Goal: Task Accomplishment & Management: Manage account settings

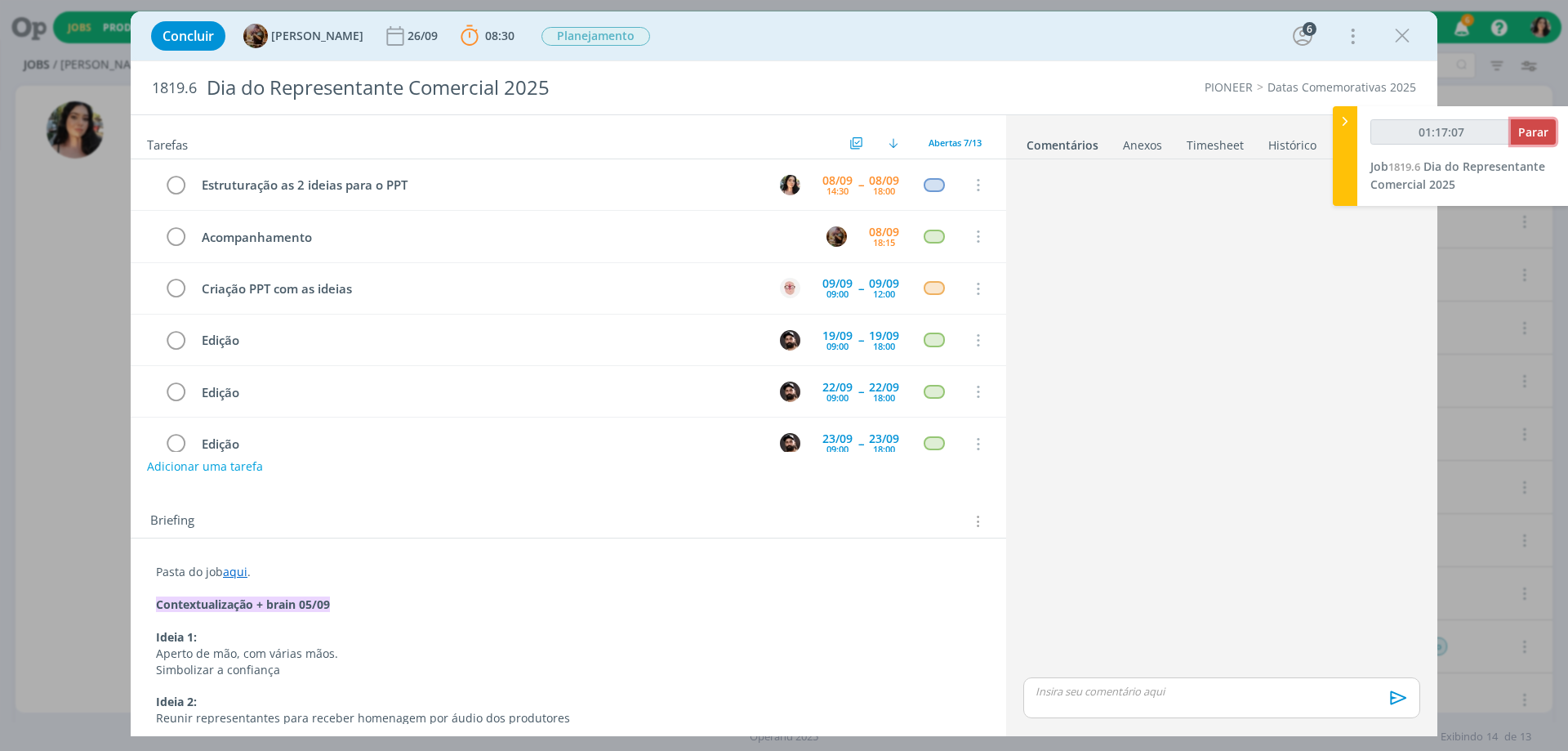
click at [1530, 132] on span "Parar" at bounding box center [1534, 132] width 30 height 15
type input "01:18:00"
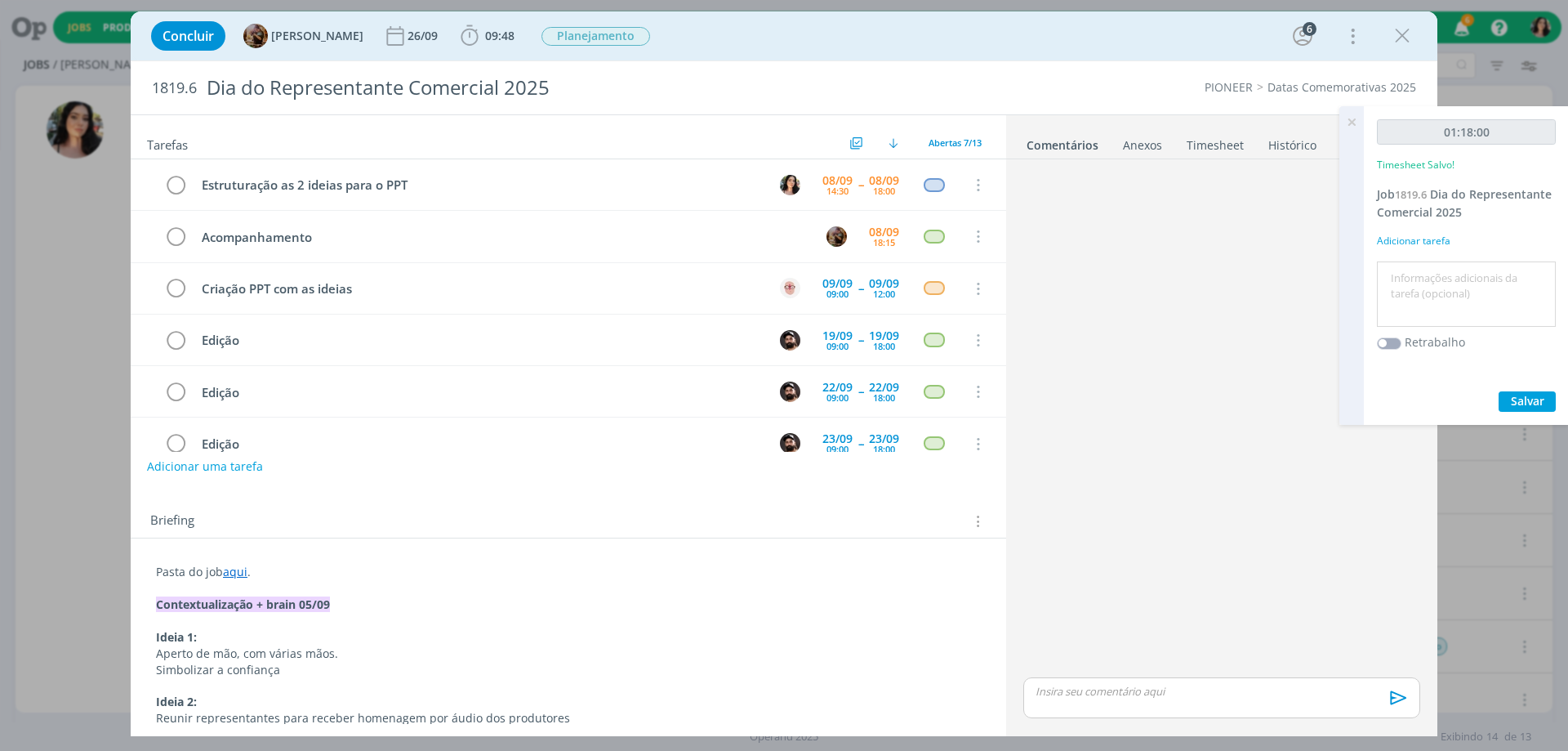
click at [1227, 148] on link "Timesheet" at bounding box center [1216, 141] width 59 height 24
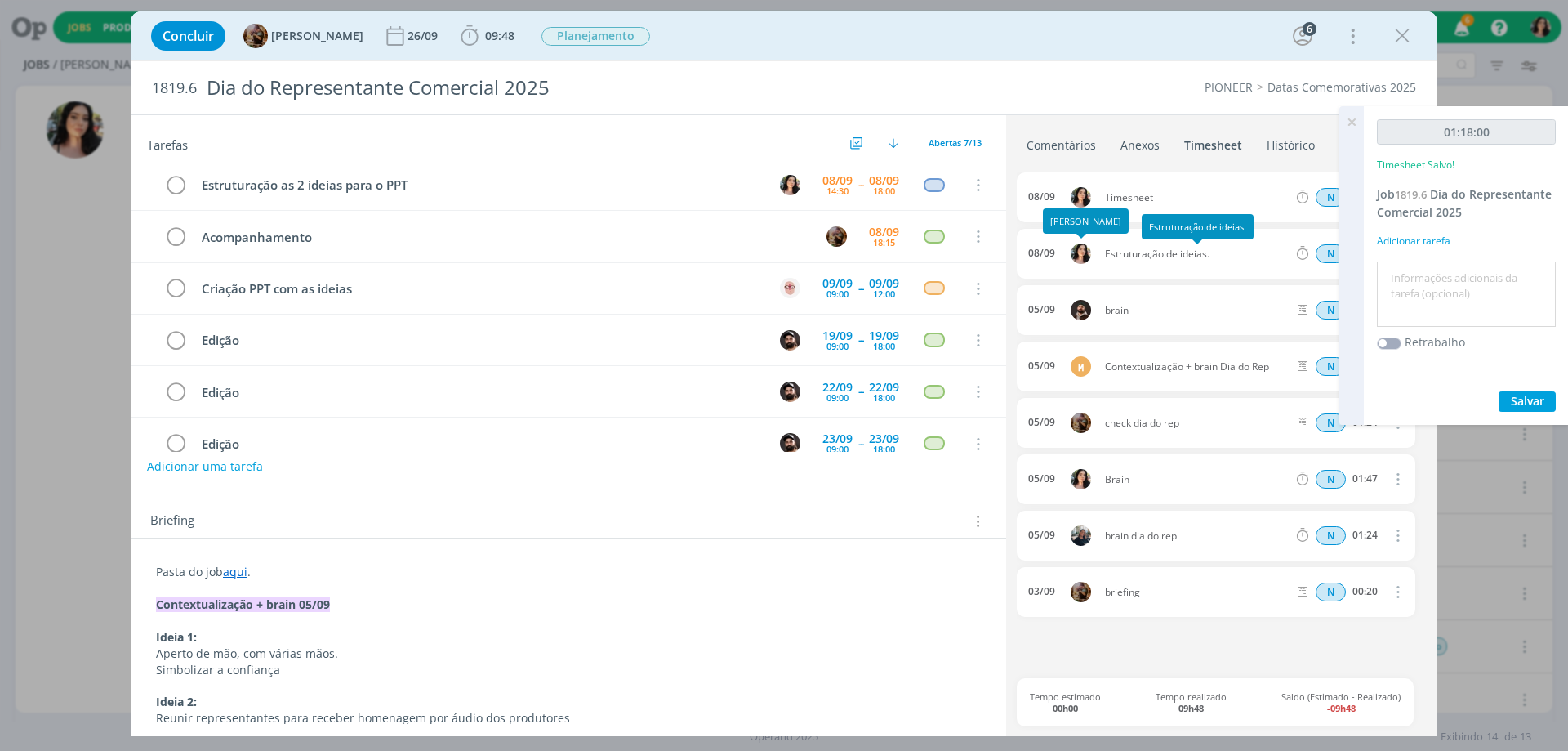
drag, startPoint x: 1224, startPoint y: 257, endPoint x: 1091, endPoint y: 255, distance: 133.0
click at [1091, 255] on div "08/09 Estruturação de ideias. N 00:41 Excluir Editar" at bounding box center [1216, 254] width 399 height 50
copy div "Estruturação de ideias."
click at [1409, 278] on textarea at bounding box center [1467, 294] width 170 height 58
paste textarea "Estruturação de ideias."
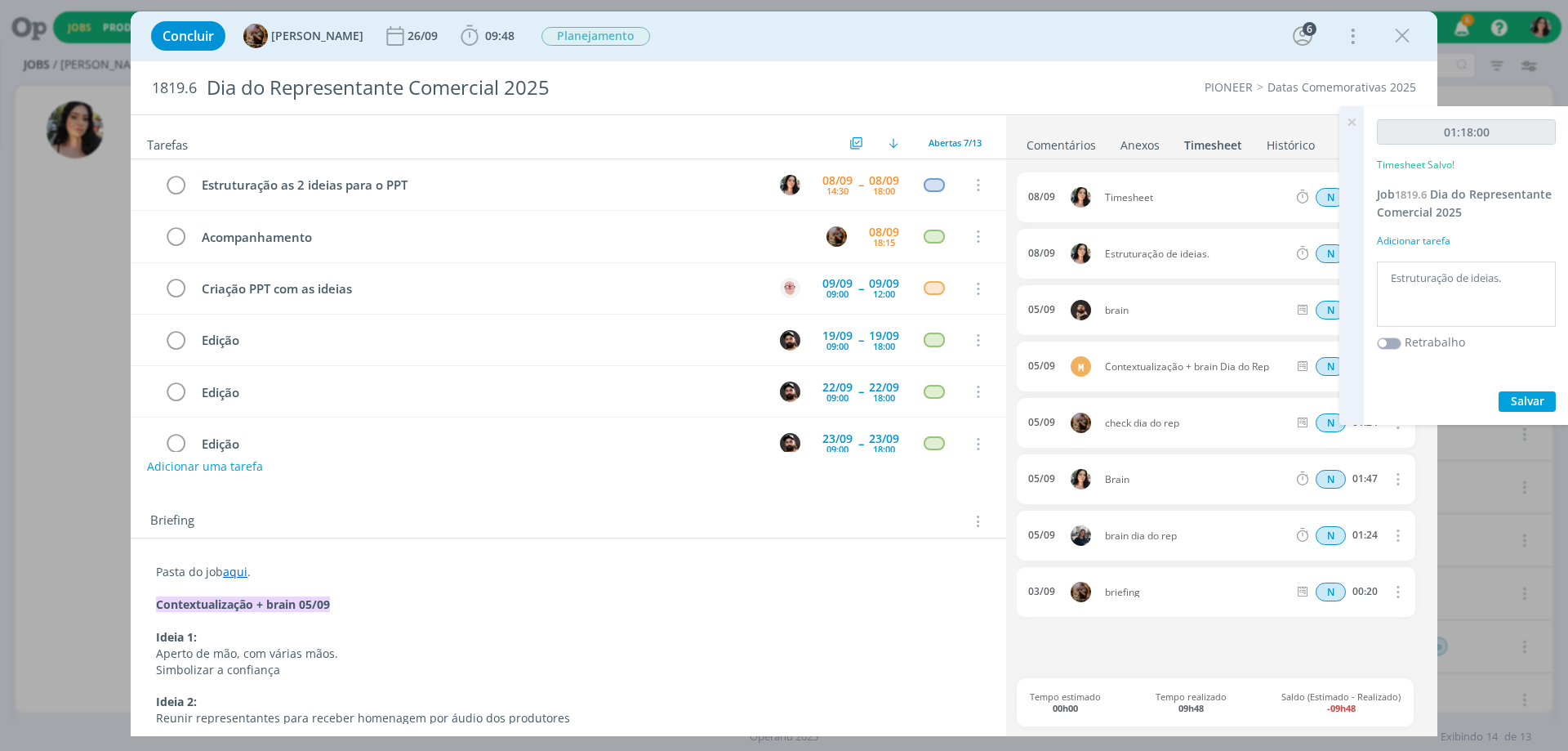
click at [1447, 268] on textarea "Estruturação de ideias." at bounding box center [1467, 294] width 170 height 58
type textarea "Estruturação de ideias."
drag, startPoint x: 1499, startPoint y: 385, endPoint x: 1513, endPoint y: 397, distance: 18.4
click at [1500, 385] on div "01:18:00 Timesheet Salvo! Job 1819.6 Dia do Representante Comercial 2025 Adicio…" at bounding box center [1467, 265] width 205 height 318
click at [1514, 399] on span "Salvar" at bounding box center [1527, 401] width 33 height 15
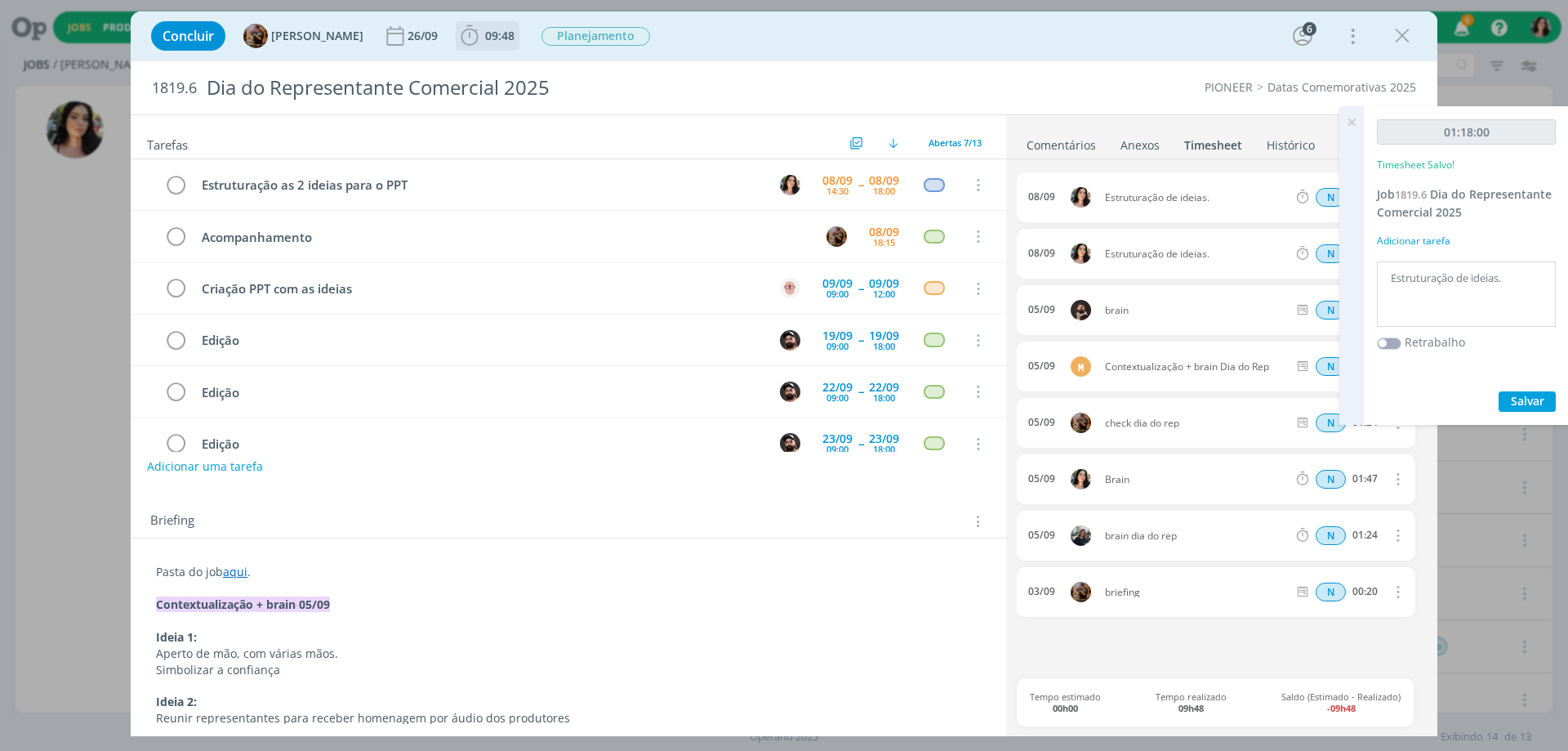
click at [514, 37] on span "09:48" at bounding box center [499, 35] width 29 height 15
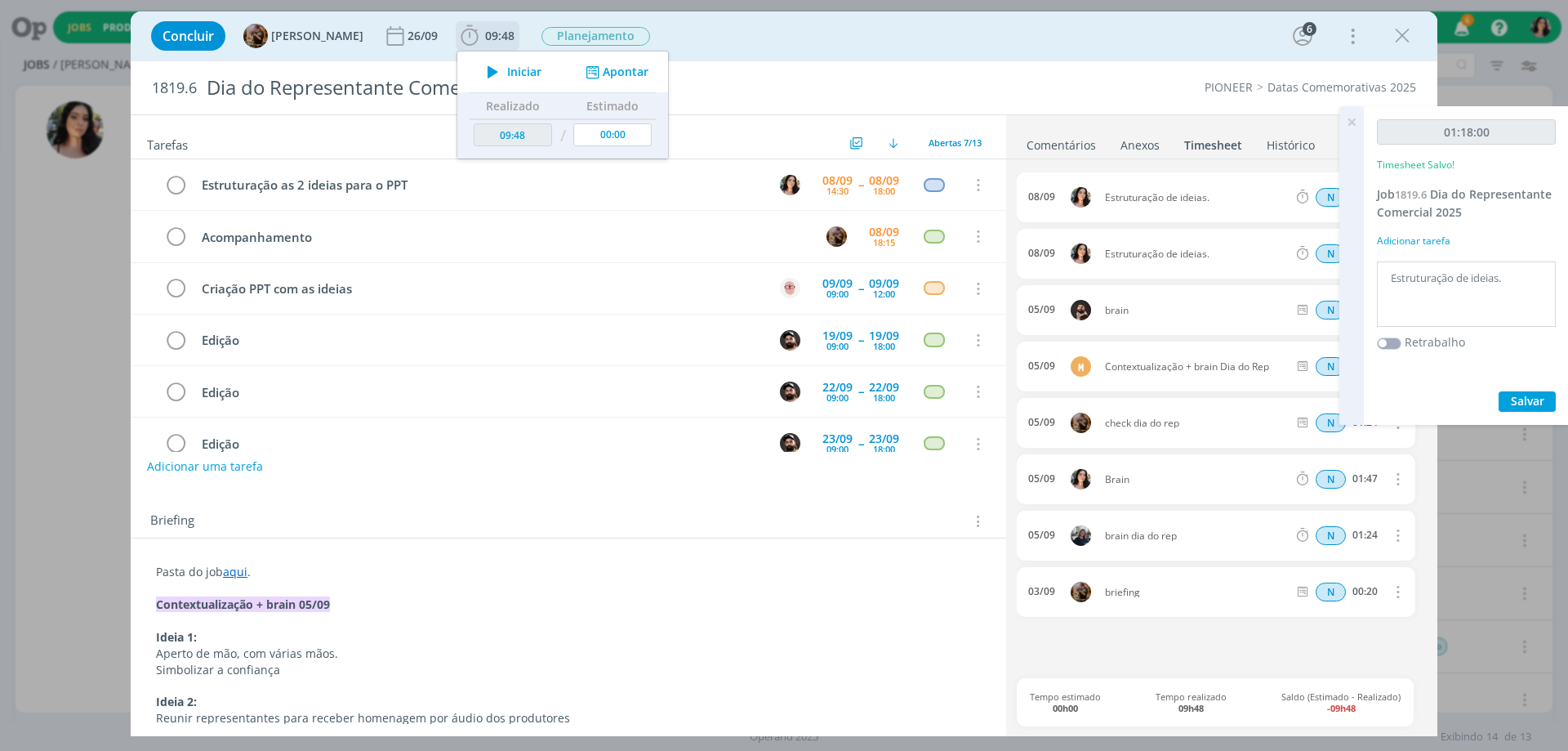
click at [532, 75] on span "Iniciar" at bounding box center [525, 72] width 34 height 11
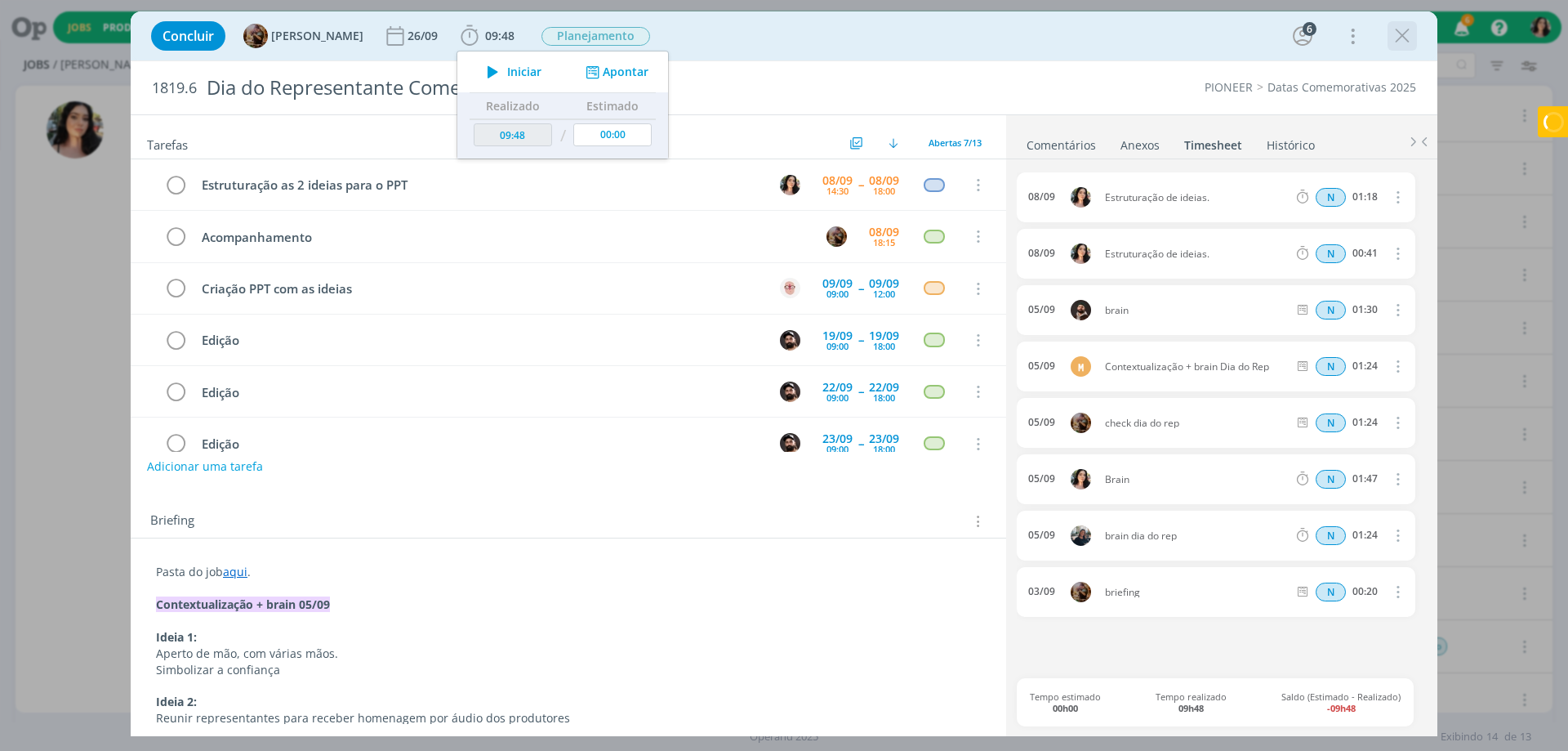
click at [1405, 31] on icon "dialog" at bounding box center [1402, 36] width 25 height 25
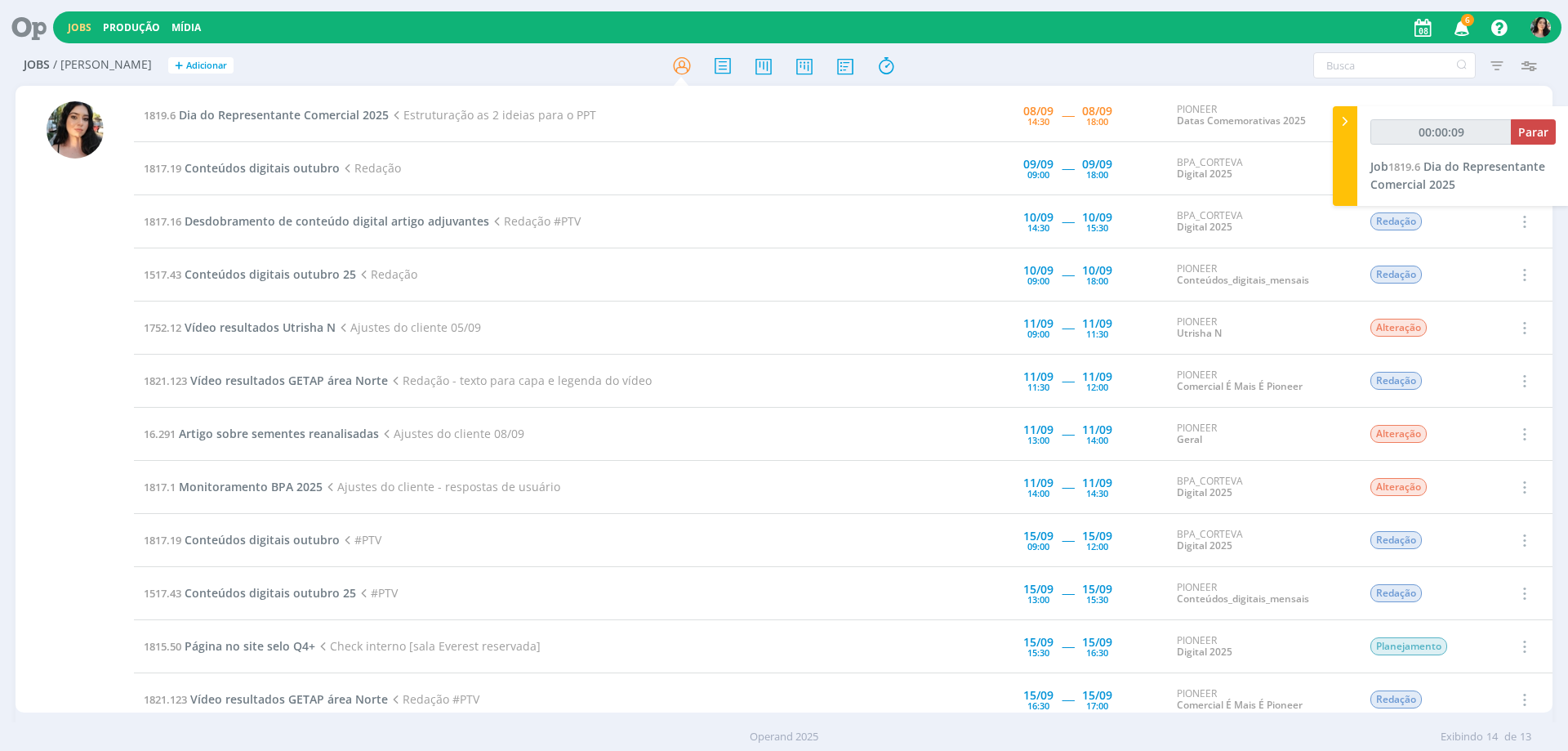
click at [33, 34] on icon at bounding box center [23, 27] width 33 height 32
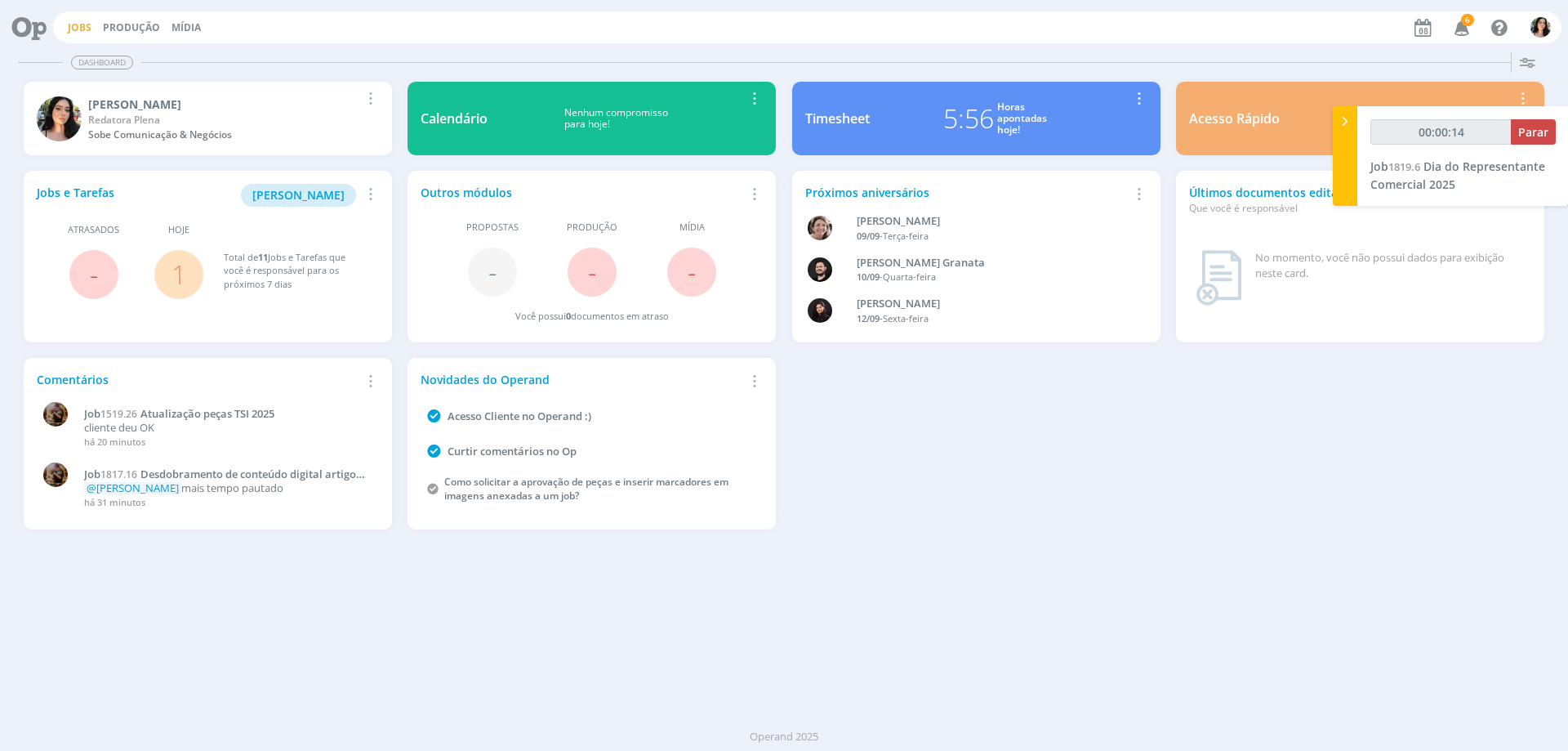
click at [88, 27] on link "Jobs" at bounding box center [80, 27] width 24 height 14
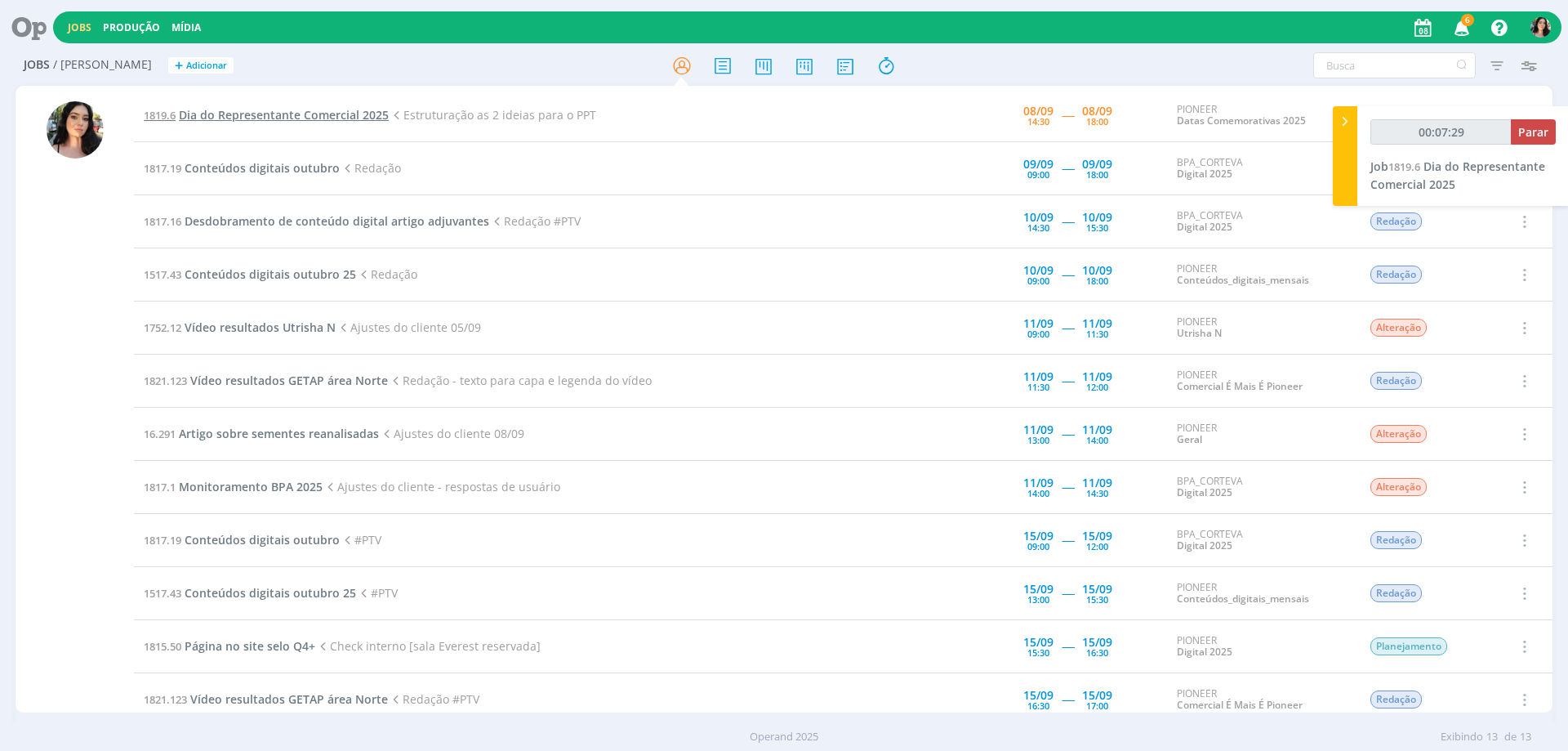
click at [307, 114] on span "Dia do Representante Comercial 2025" at bounding box center [284, 115] width 210 height 15
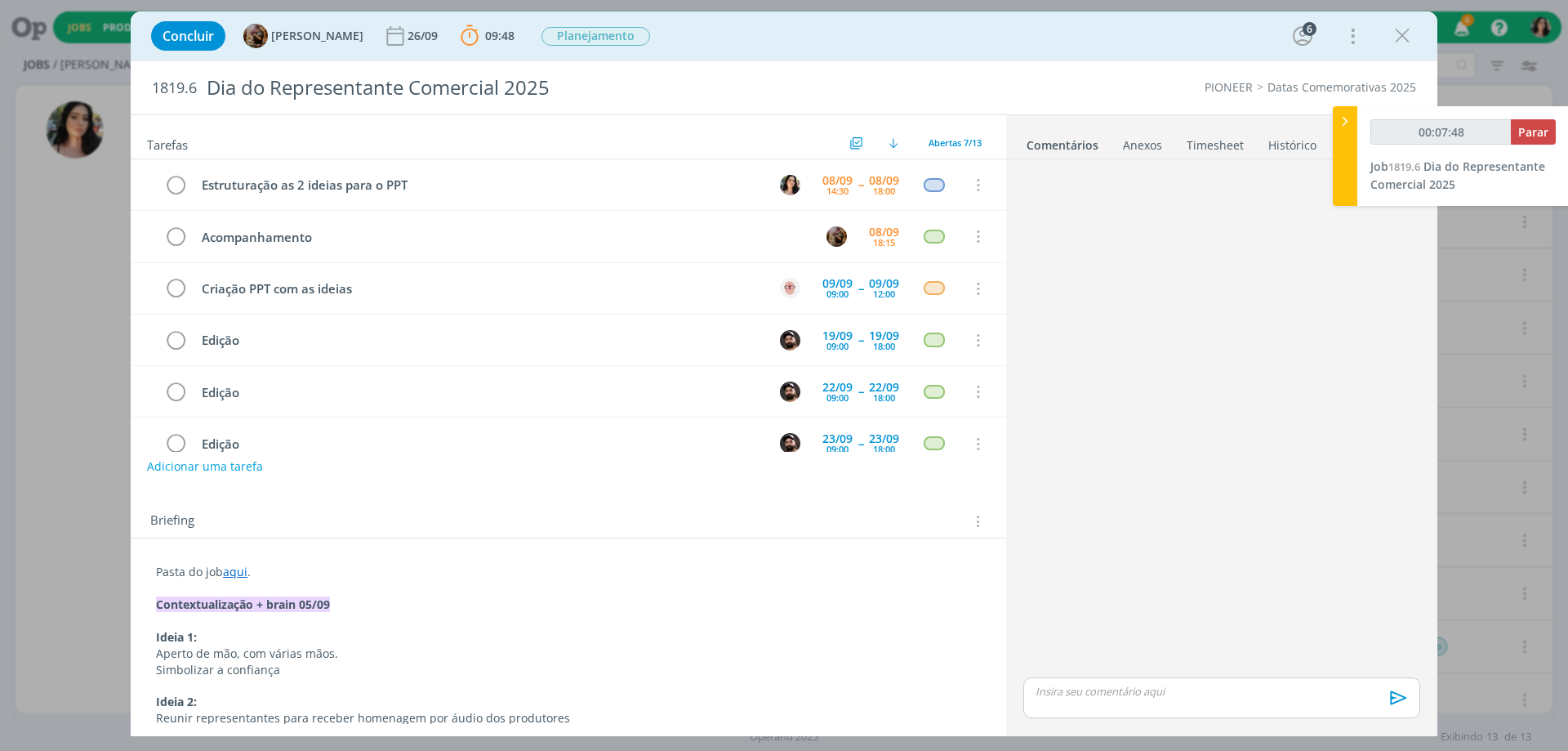
click at [237, 573] on link "aqui" at bounding box center [236, 571] width 25 height 15
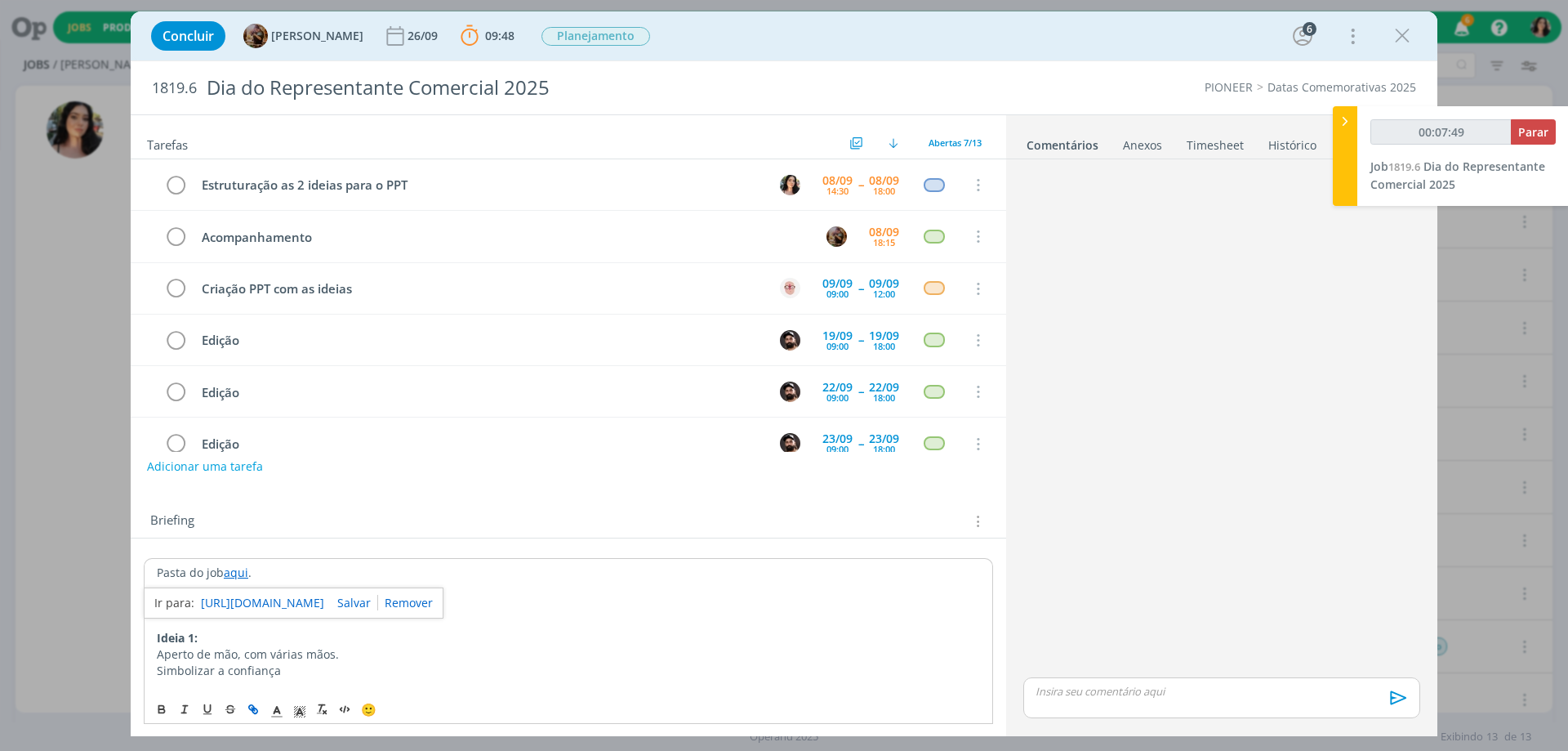
click at [258, 597] on link "[URL][DOMAIN_NAME]" at bounding box center [262, 602] width 123 height 21
click at [1240, 521] on div "dialog" at bounding box center [1221, 420] width 410 height 509
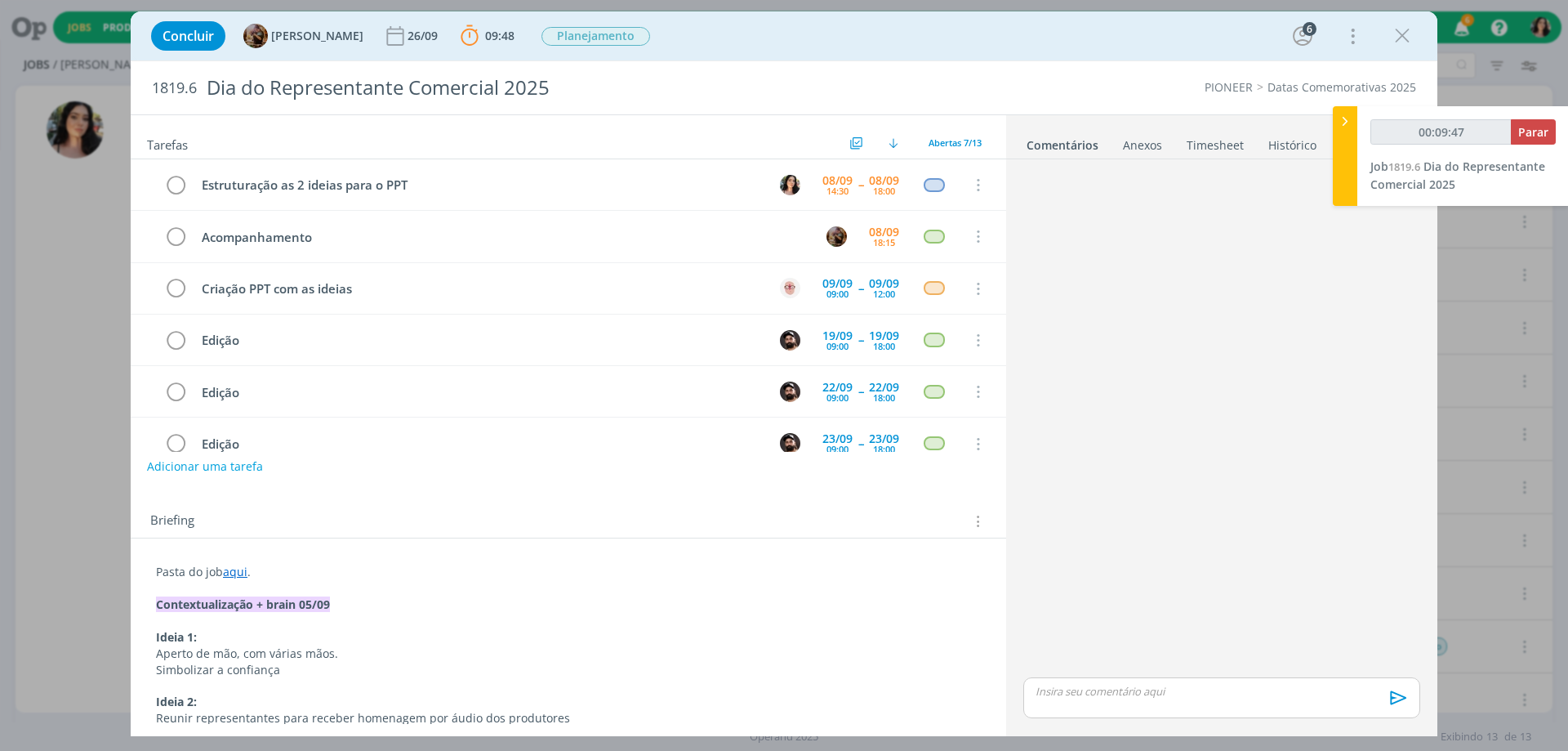
type input "00:09:48"
click at [1345, 146] on div at bounding box center [1345, 155] width 25 height 99
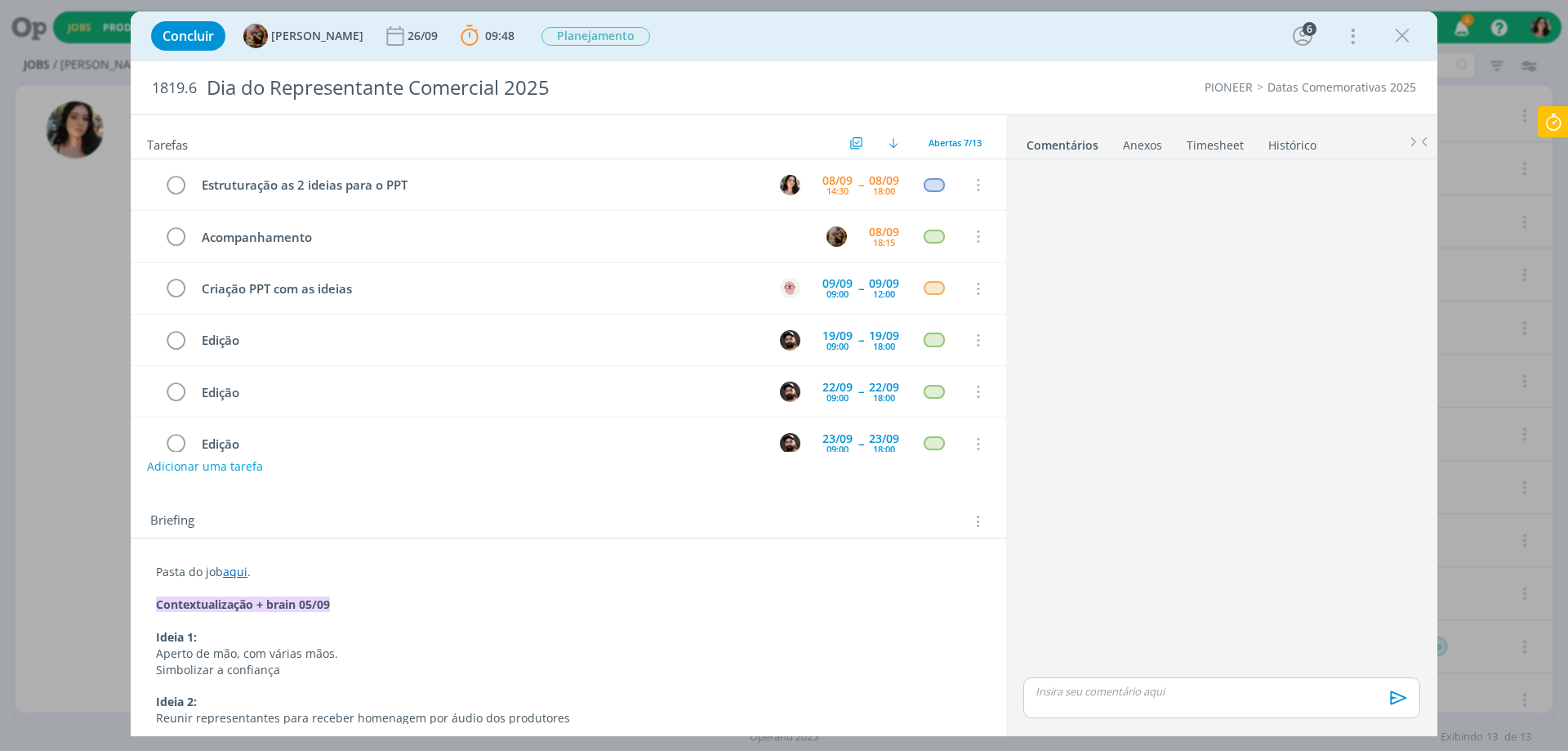
click at [1202, 139] on link "Timesheet" at bounding box center [1216, 141] width 59 height 24
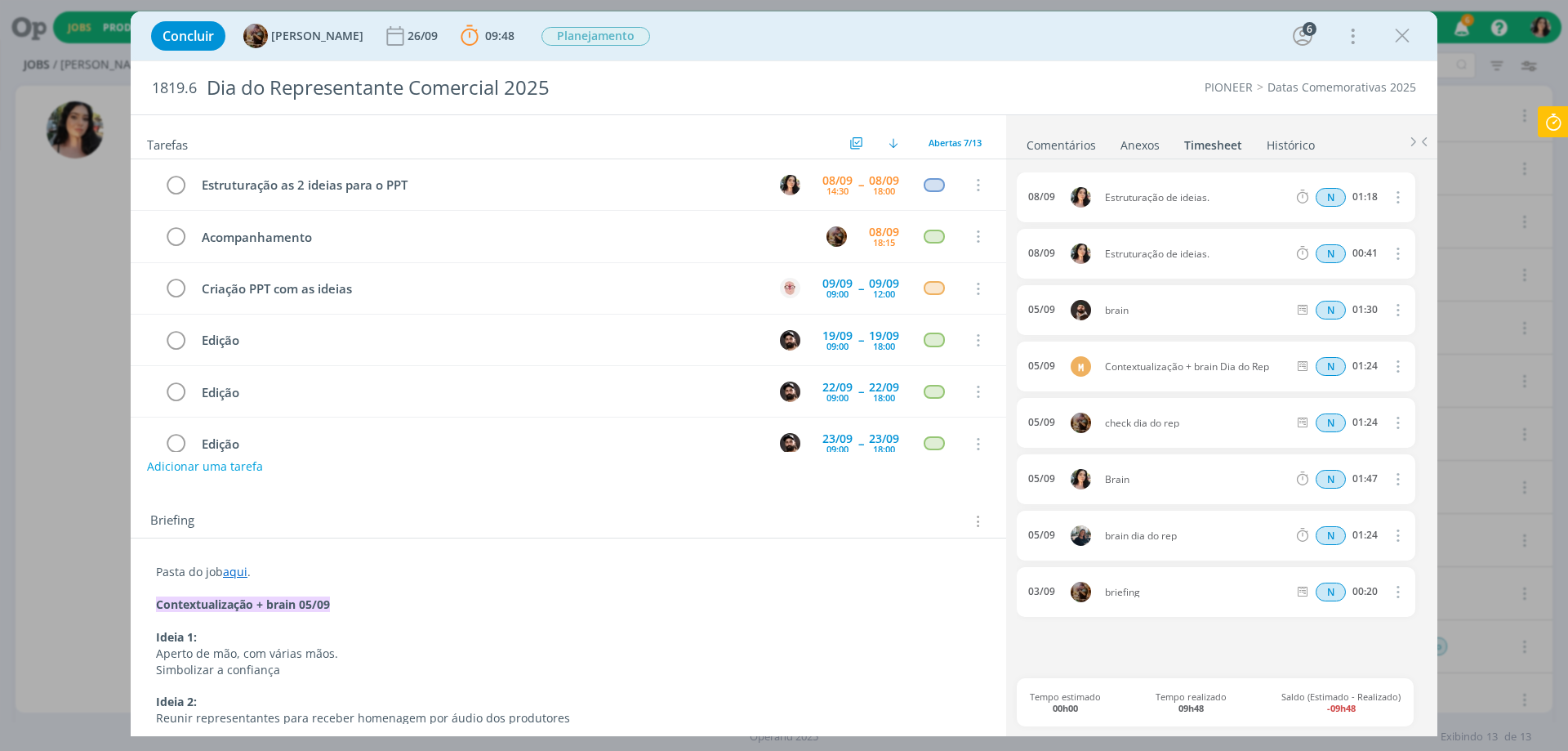
click at [1037, 143] on link "Comentários" at bounding box center [1061, 141] width 71 height 24
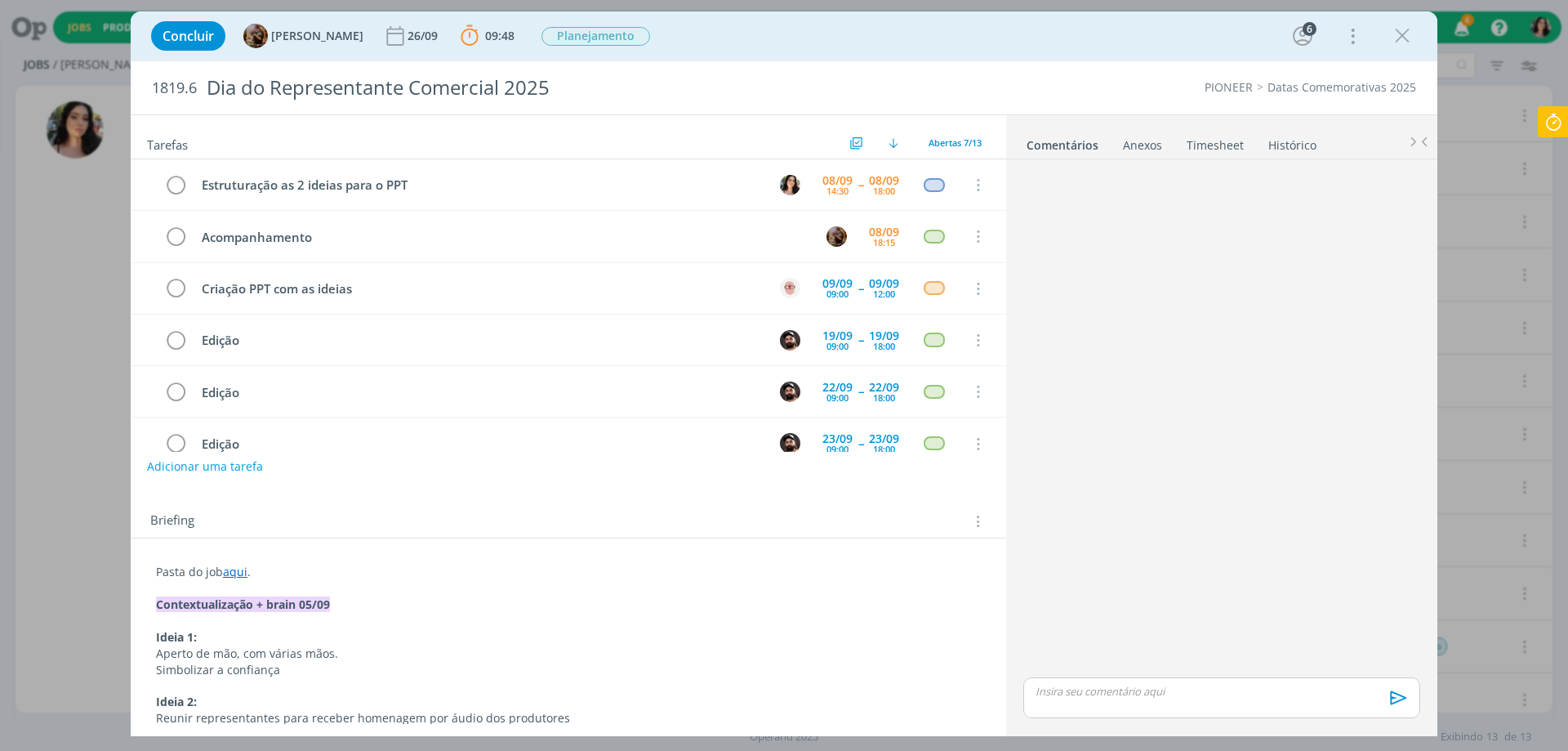
click at [1550, 134] on icon at bounding box center [1553, 122] width 29 height 32
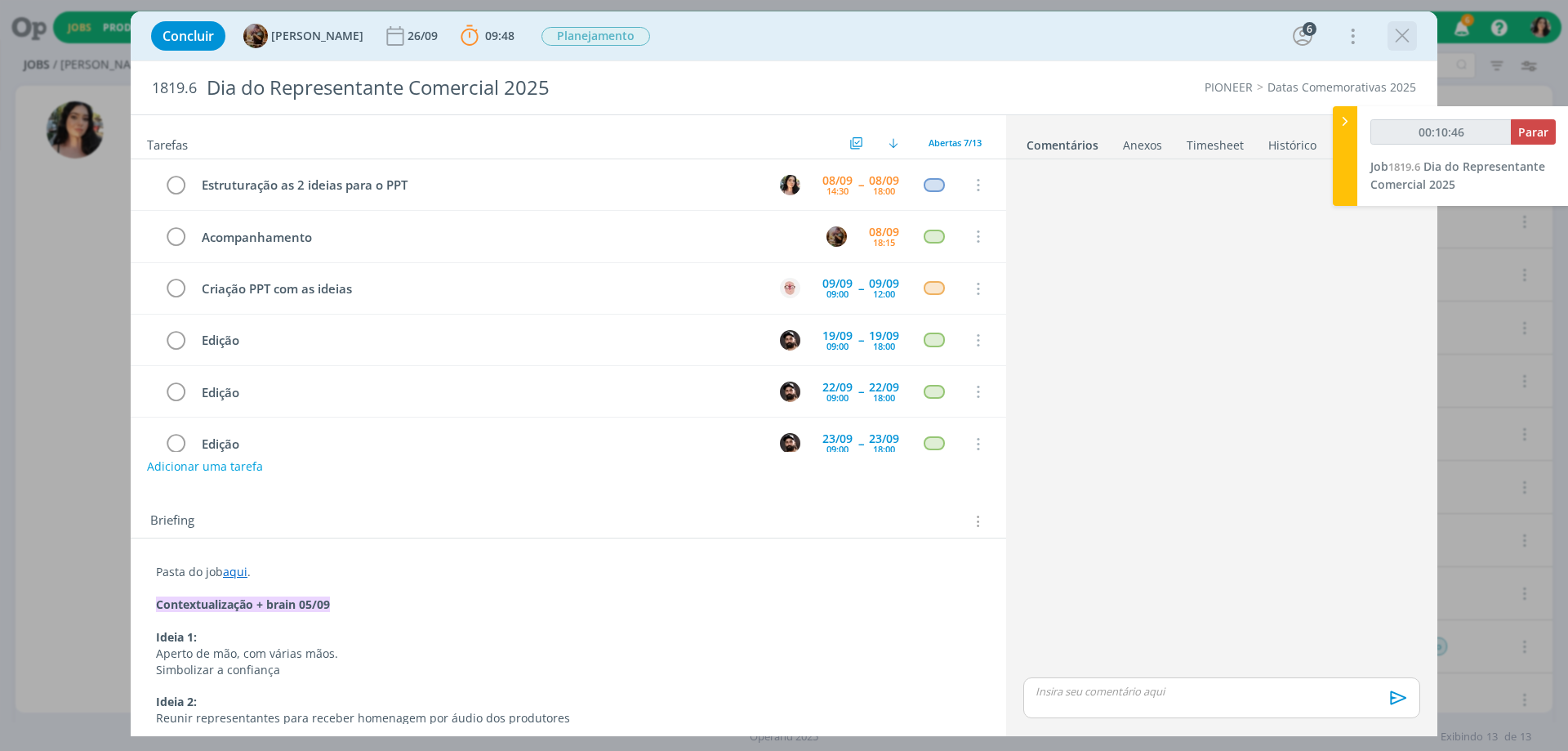
click at [1399, 33] on icon "dialog" at bounding box center [1402, 36] width 25 height 25
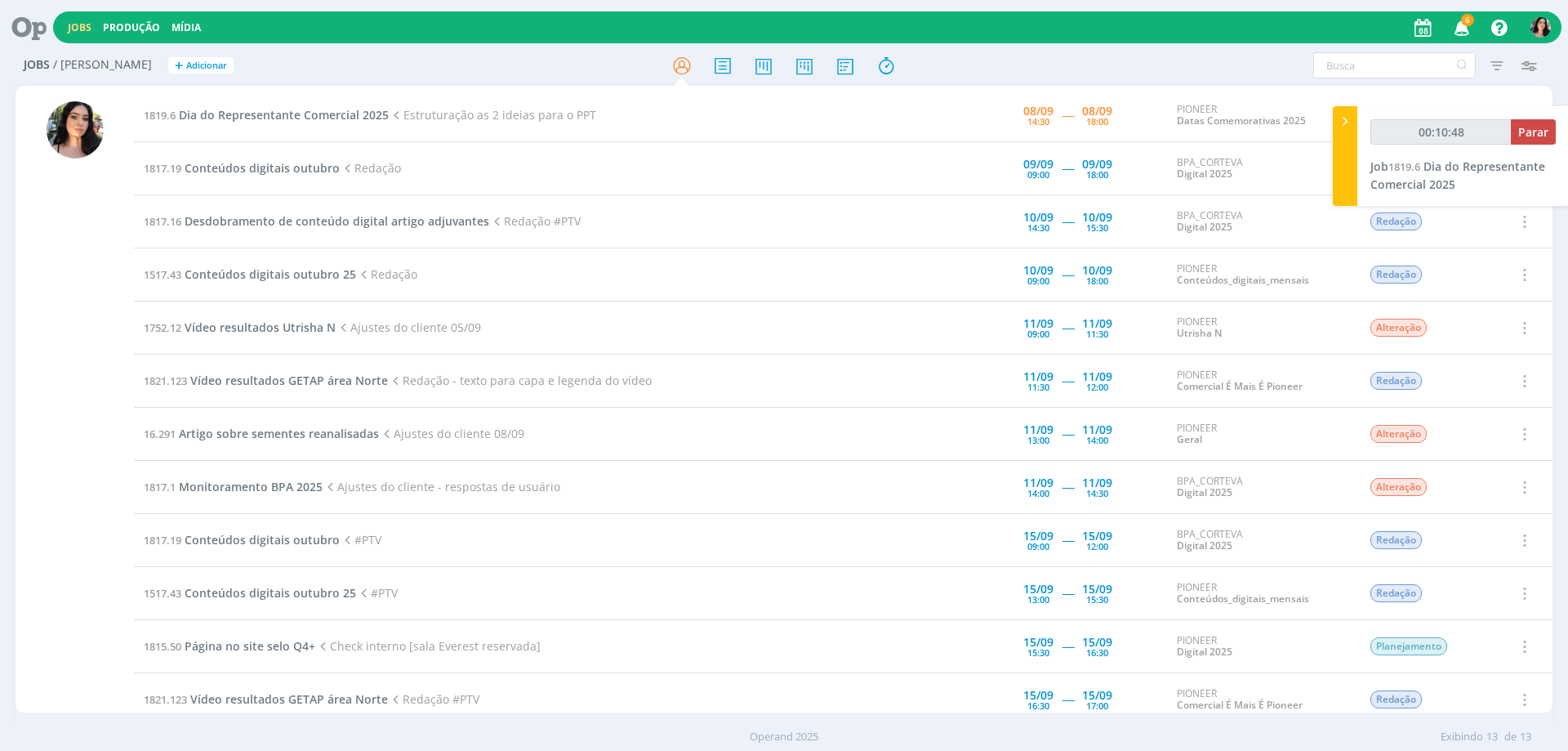
click at [37, 26] on icon at bounding box center [23, 27] width 33 height 32
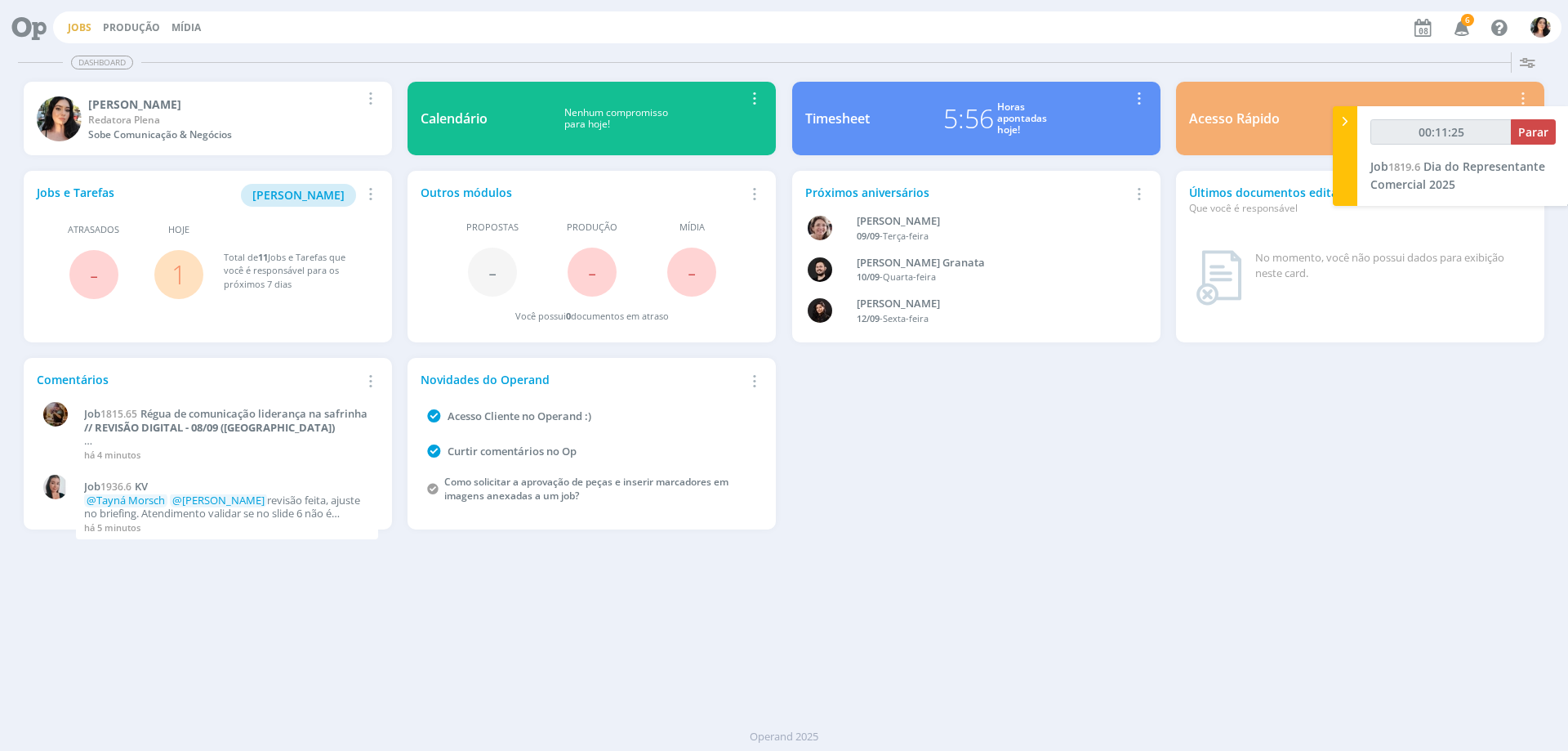
click at [77, 26] on link "Jobs" at bounding box center [80, 27] width 24 height 14
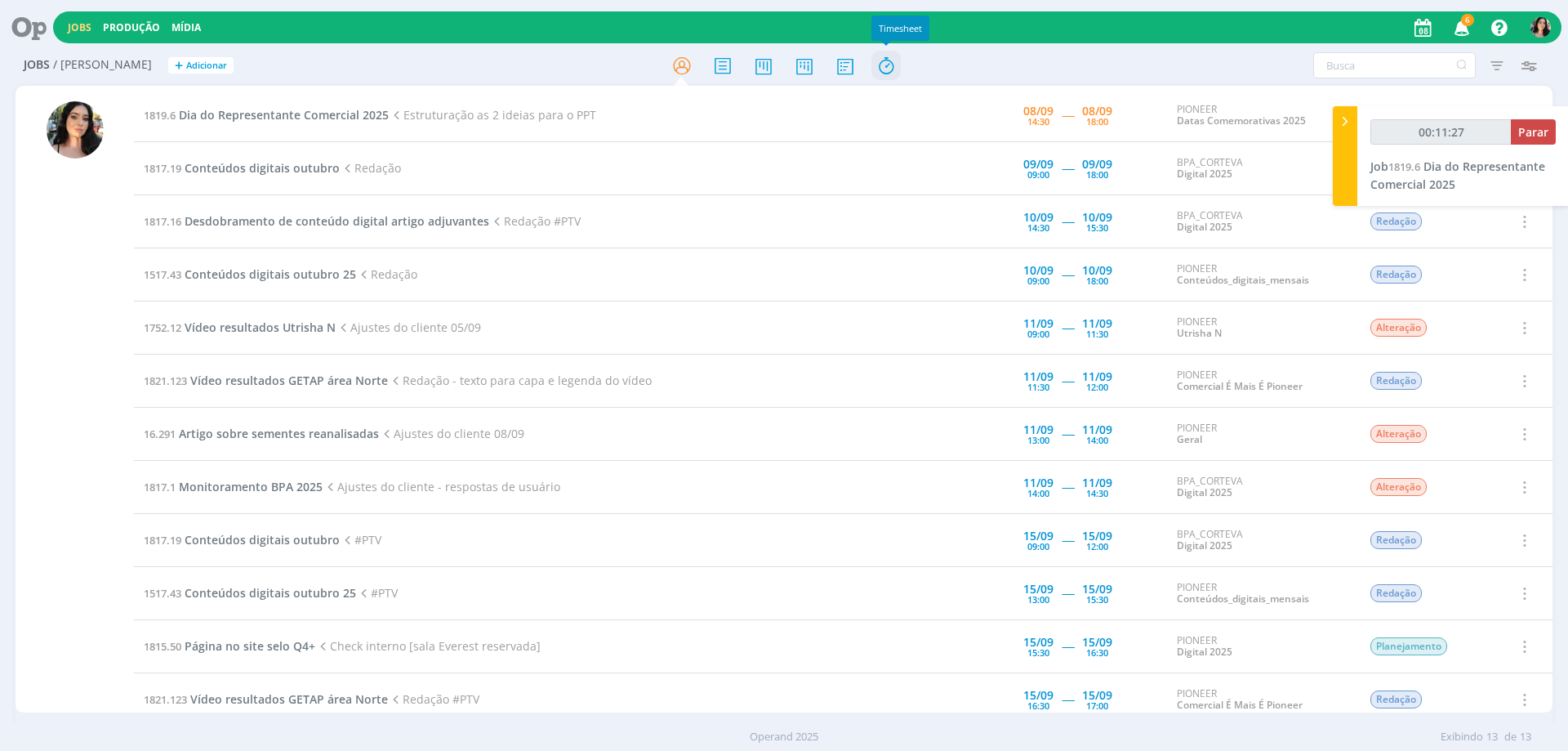
click at [882, 64] on icon at bounding box center [885, 66] width 29 height 32
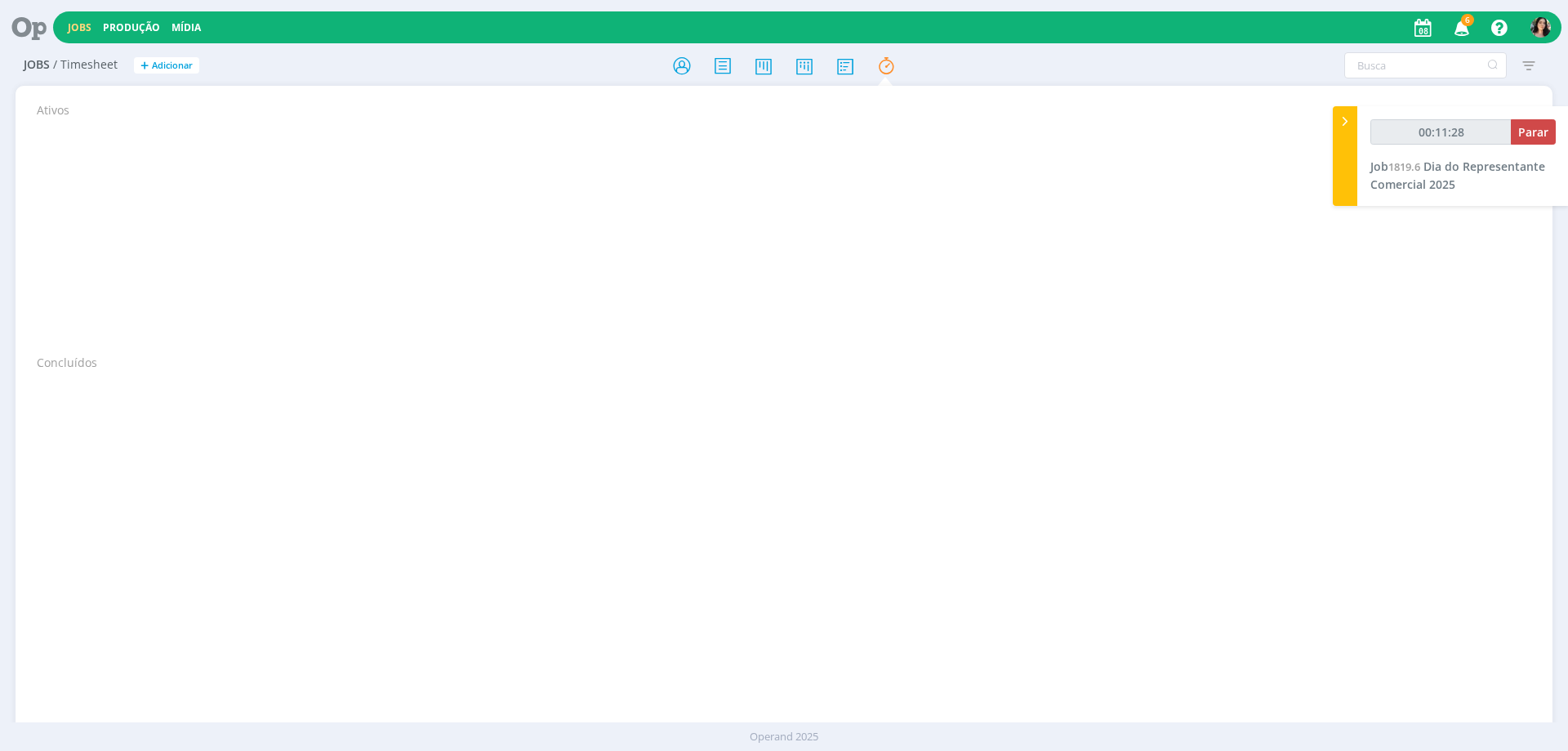
type input "00:11:29"
click at [1347, 165] on div at bounding box center [1345, 155] width 25 height 99
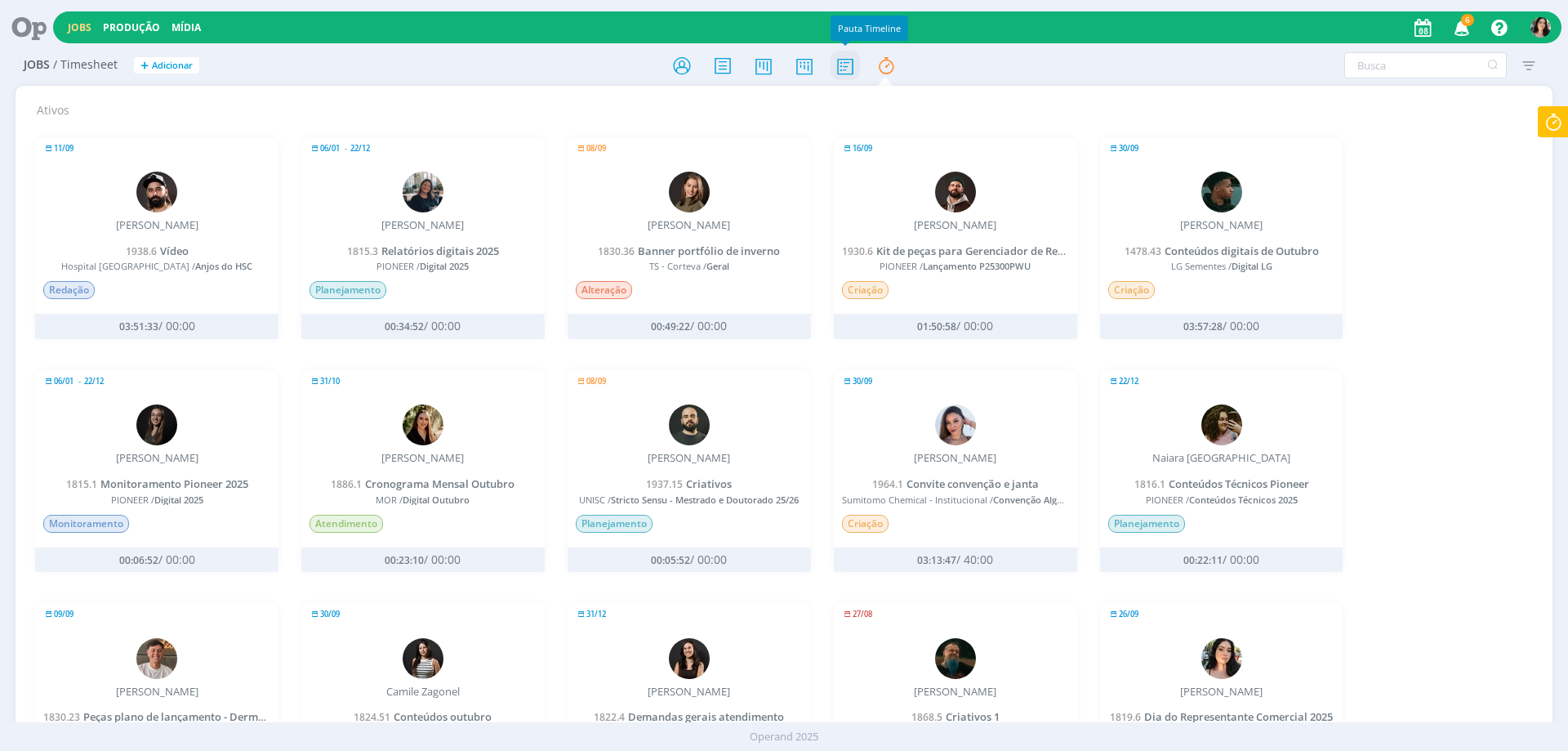
click at [842, 67] on icon at bounding box center [845, 66] width 29 height 32
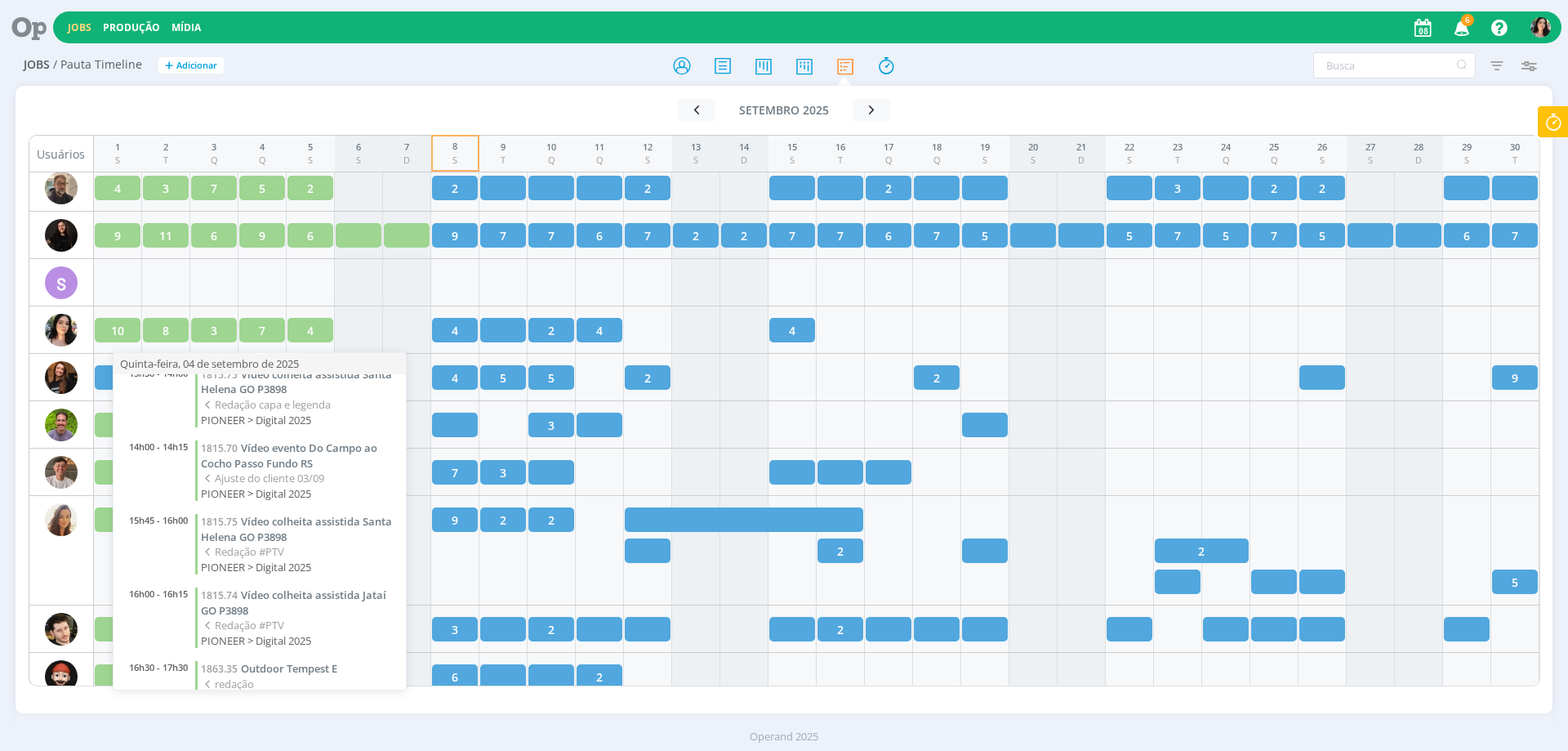
scroll to position [224, 0]
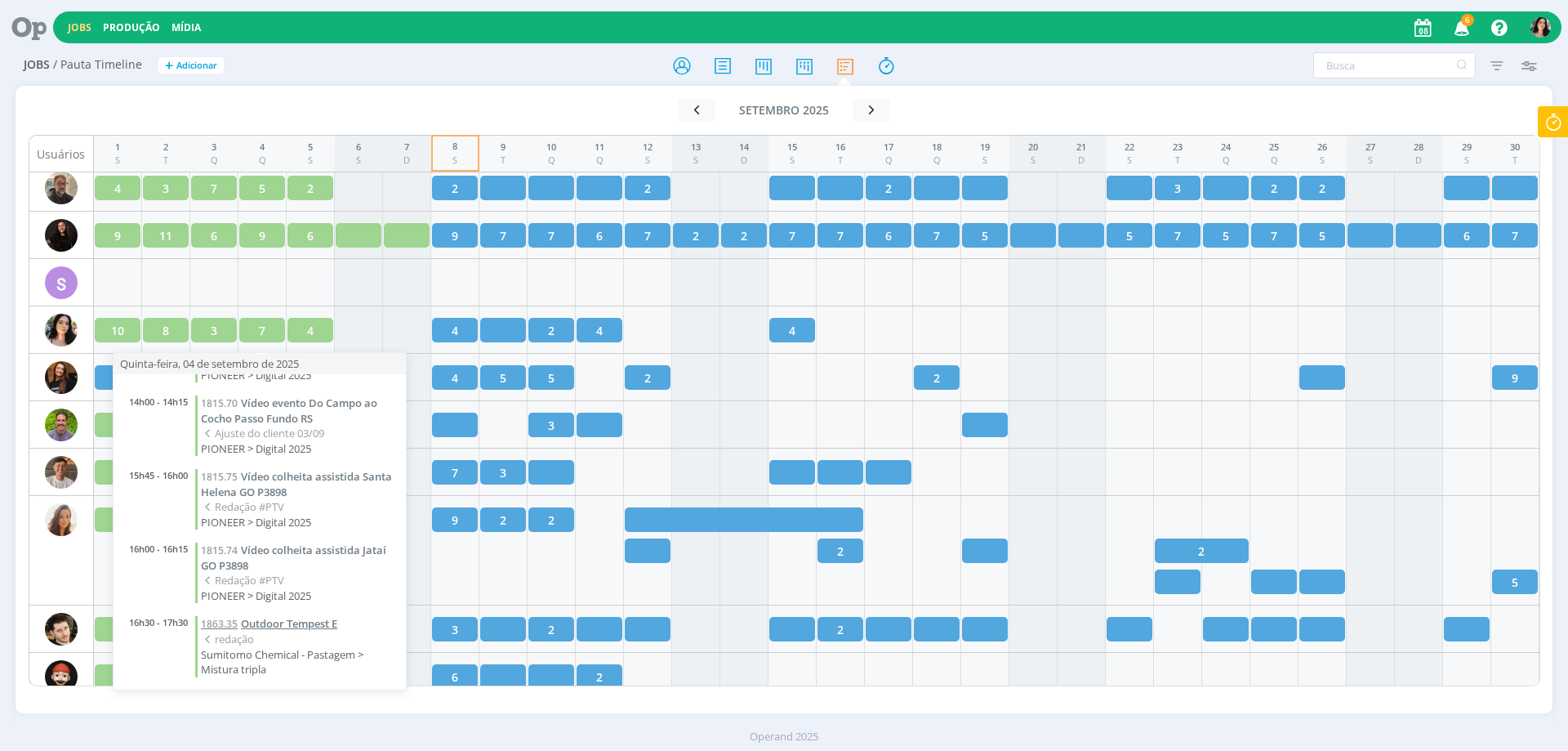
click at [276, 622] on span "Outdoor Tempest E" at bounding box center [289, 623] width 97 height 15
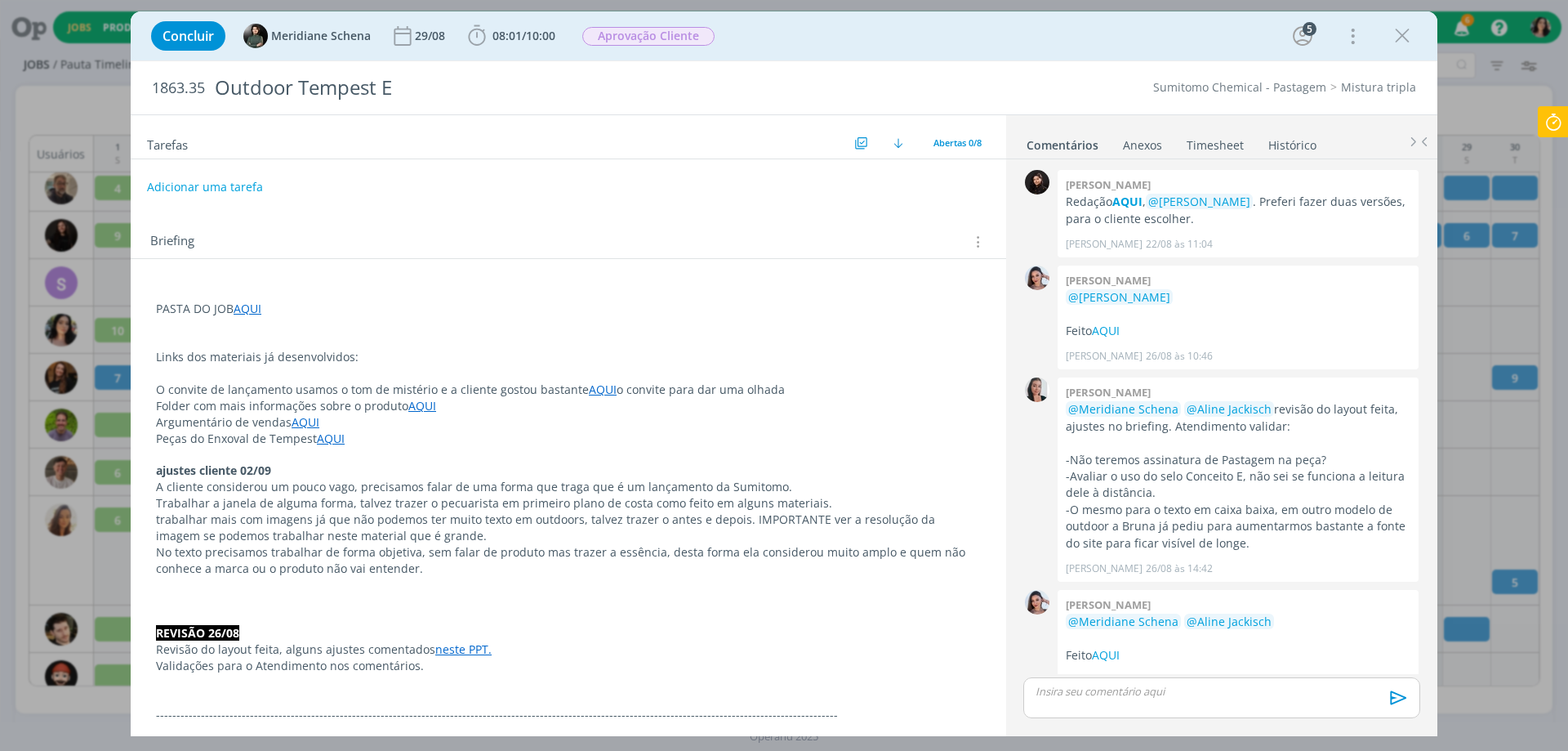
scroll to position [247, 0]
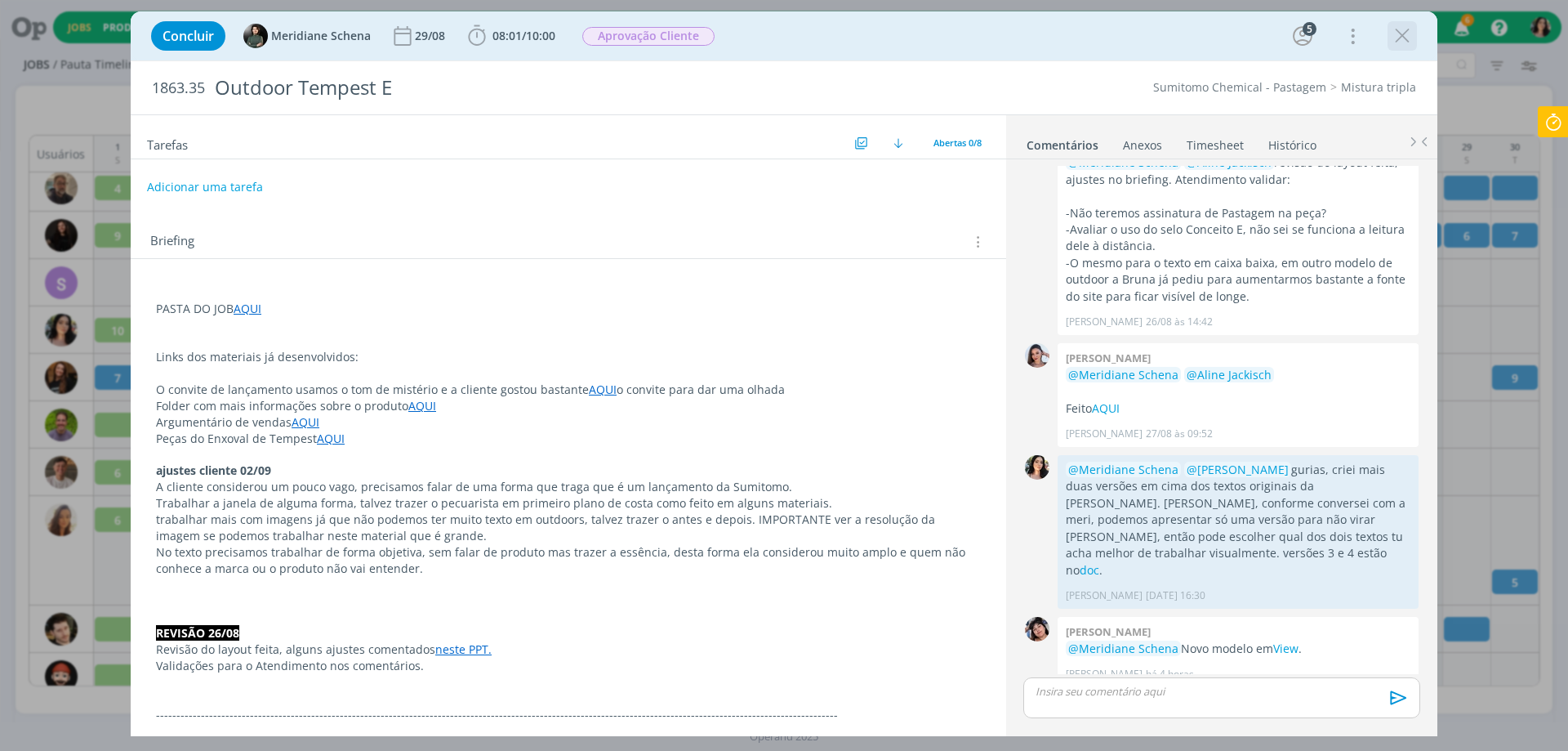
click at [1405, 35] on icon "dialog" at bounding box center [1402, 36] width 25 height 25
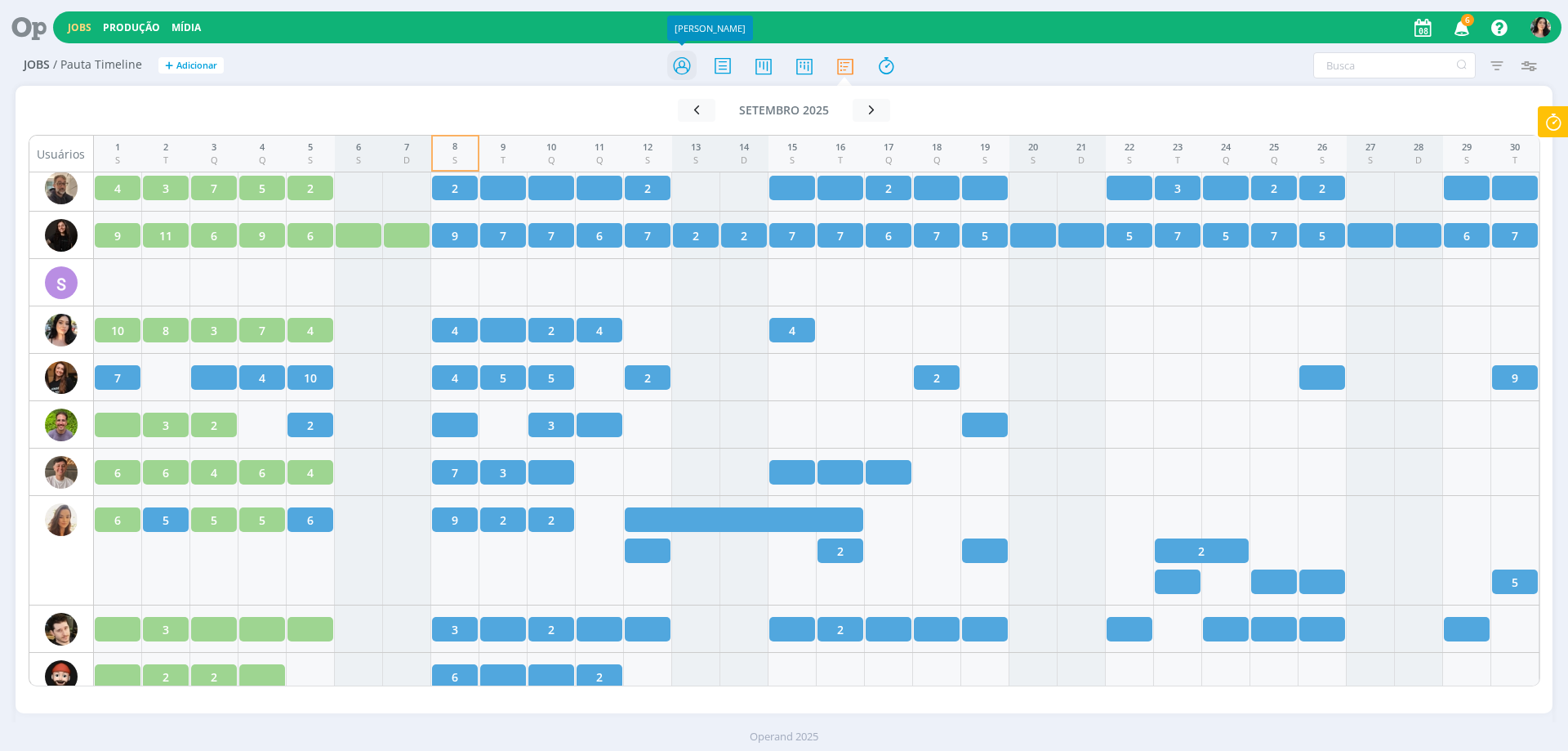
click at [685, 71] on icon at bounding box center [682, 66] width 29 height 32
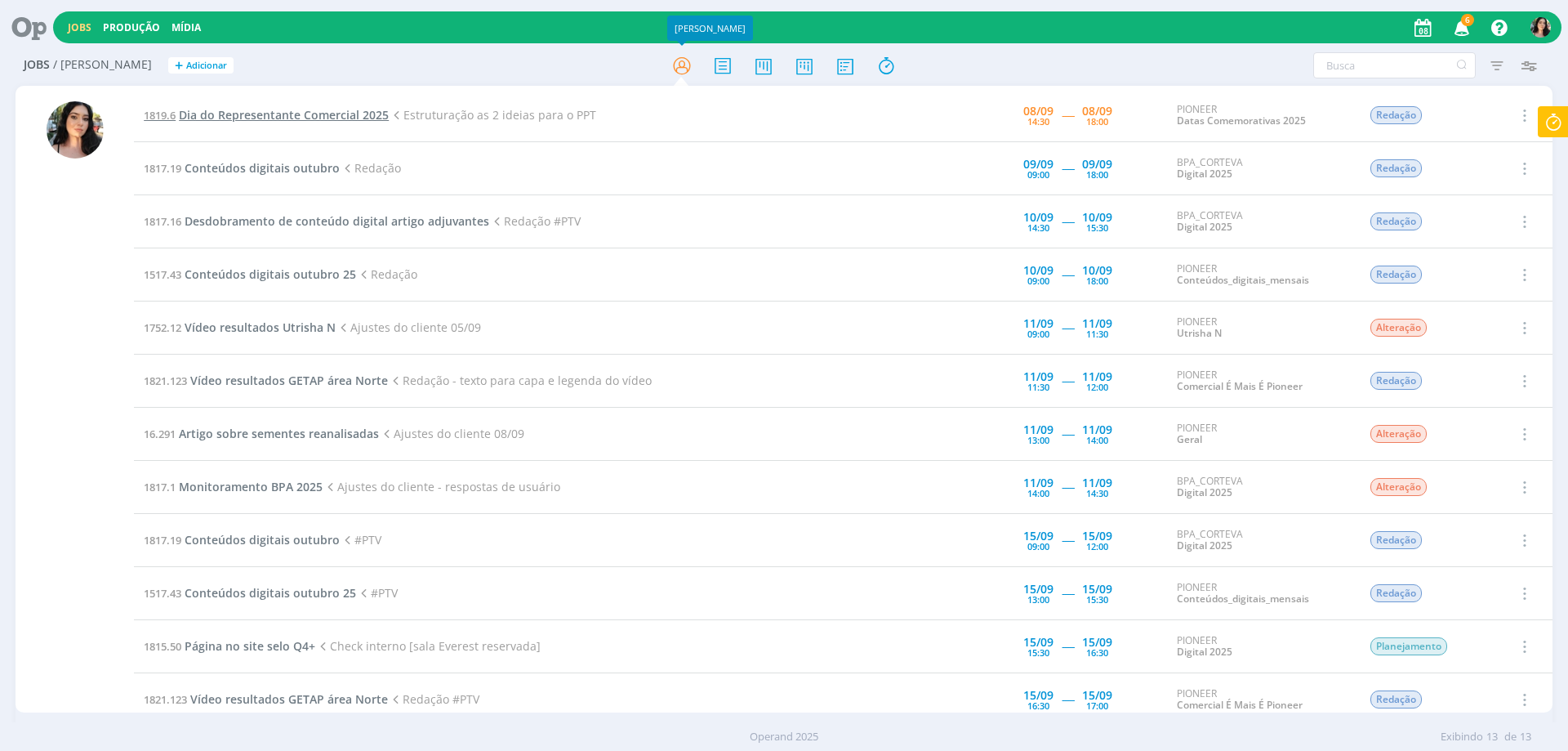
click at [242, 112] on span "Dia do Representante Comercial 2025" at bounding box center [284, 115] width 210 height 15
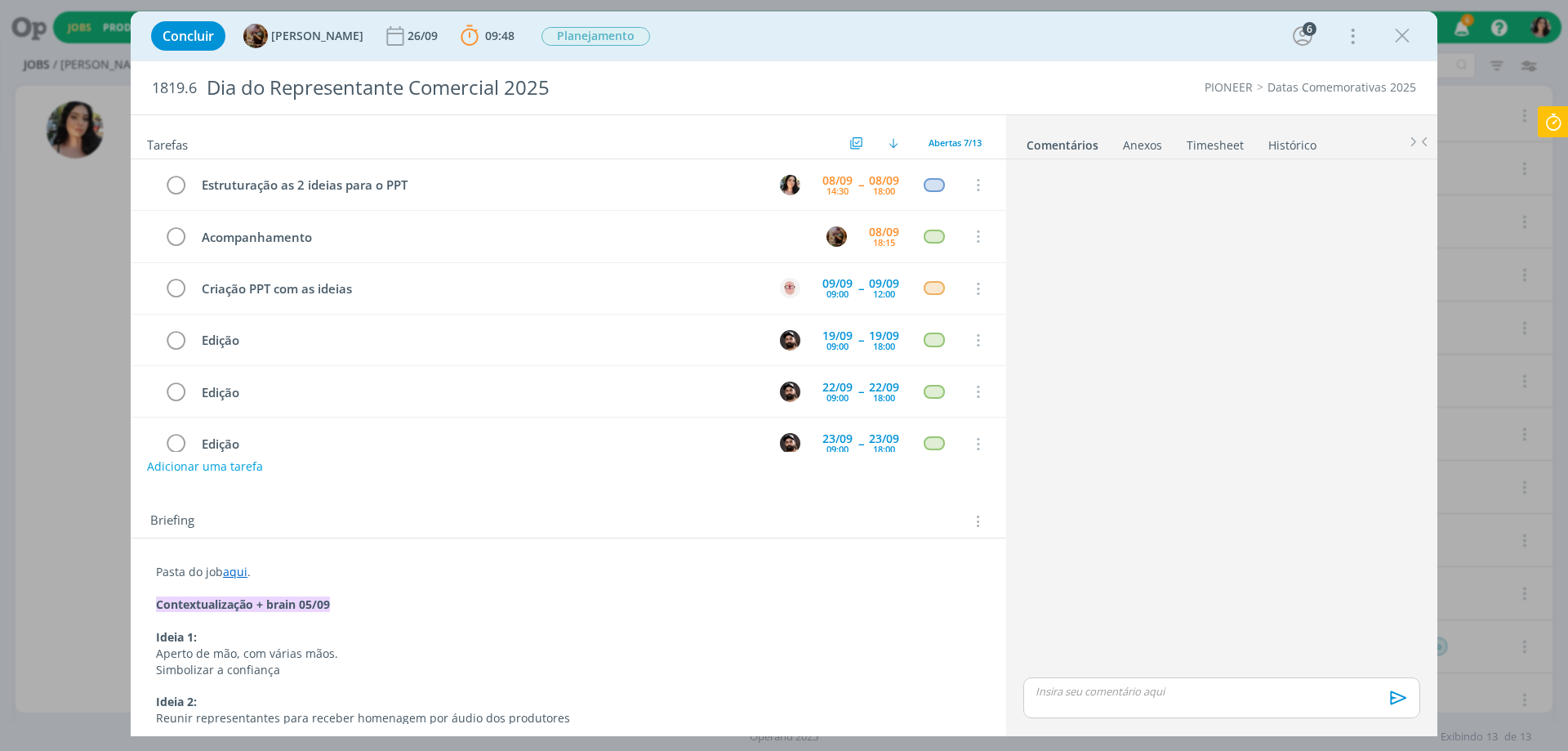
click at [1216, 698] on p "dialog" at bounding box center [1222, 691] width 371 height 15
click at [1186, 715] on span "[PERSON_NAME]" at bounding box center [1194, 713] width 101 height 18
click at [1095, 620] on div "ideias no ppt. ﻿ @ [PERSON_NAME] ﻿ não fiz roteiro ainda, caso a ideia 1 passe,…" at bounding box center [1221, 651] width 397 height 73
click at [1109, 704] on icon "dialog" at bounding box center [1107, 701] width 5 height 5
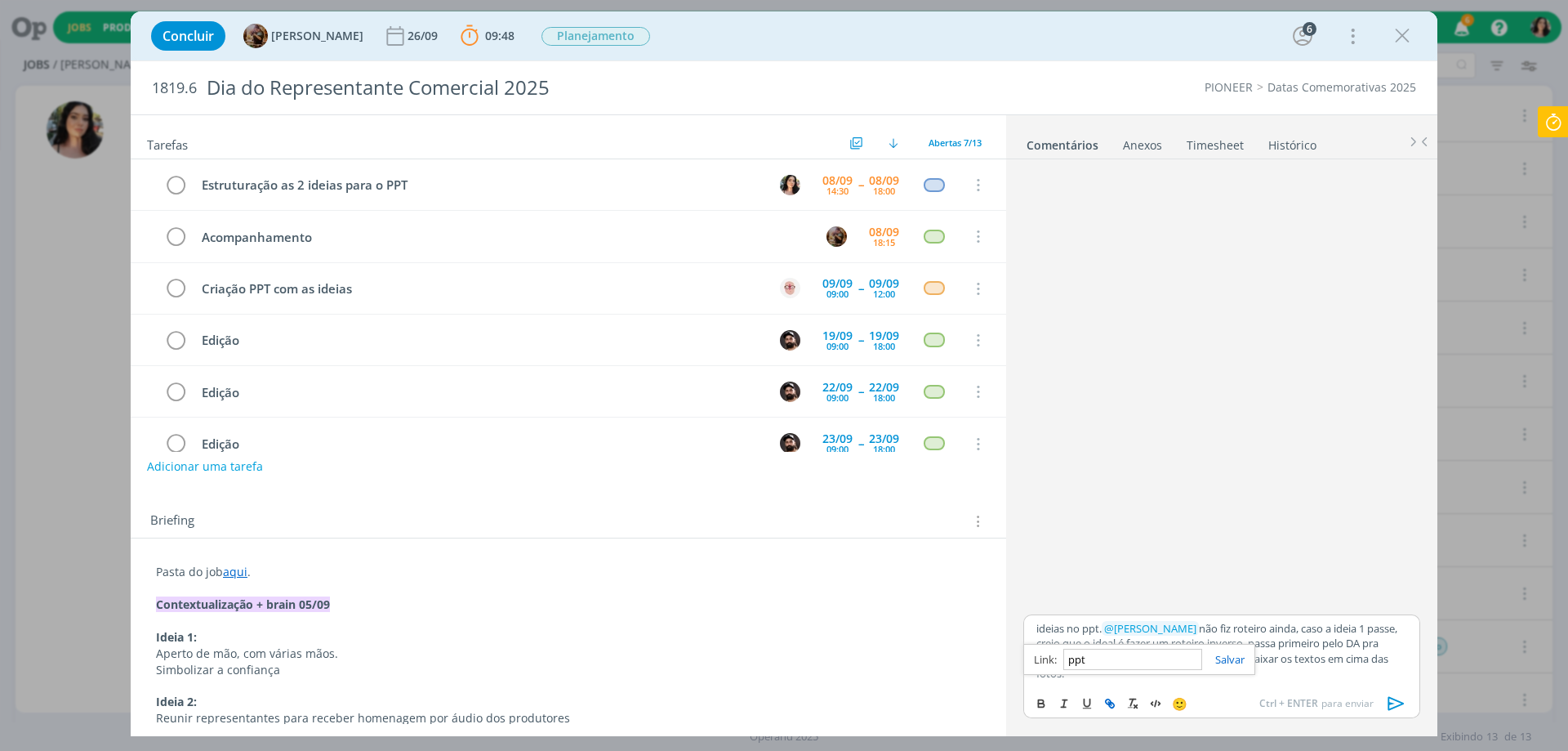
paste input "[URL][DOMAIN_NAME]"
type input "[URL][DOMAIN_NAME]"
click at [1235, 657] on link "dialog" at bounding box center [1223, 659] width 43 height 15
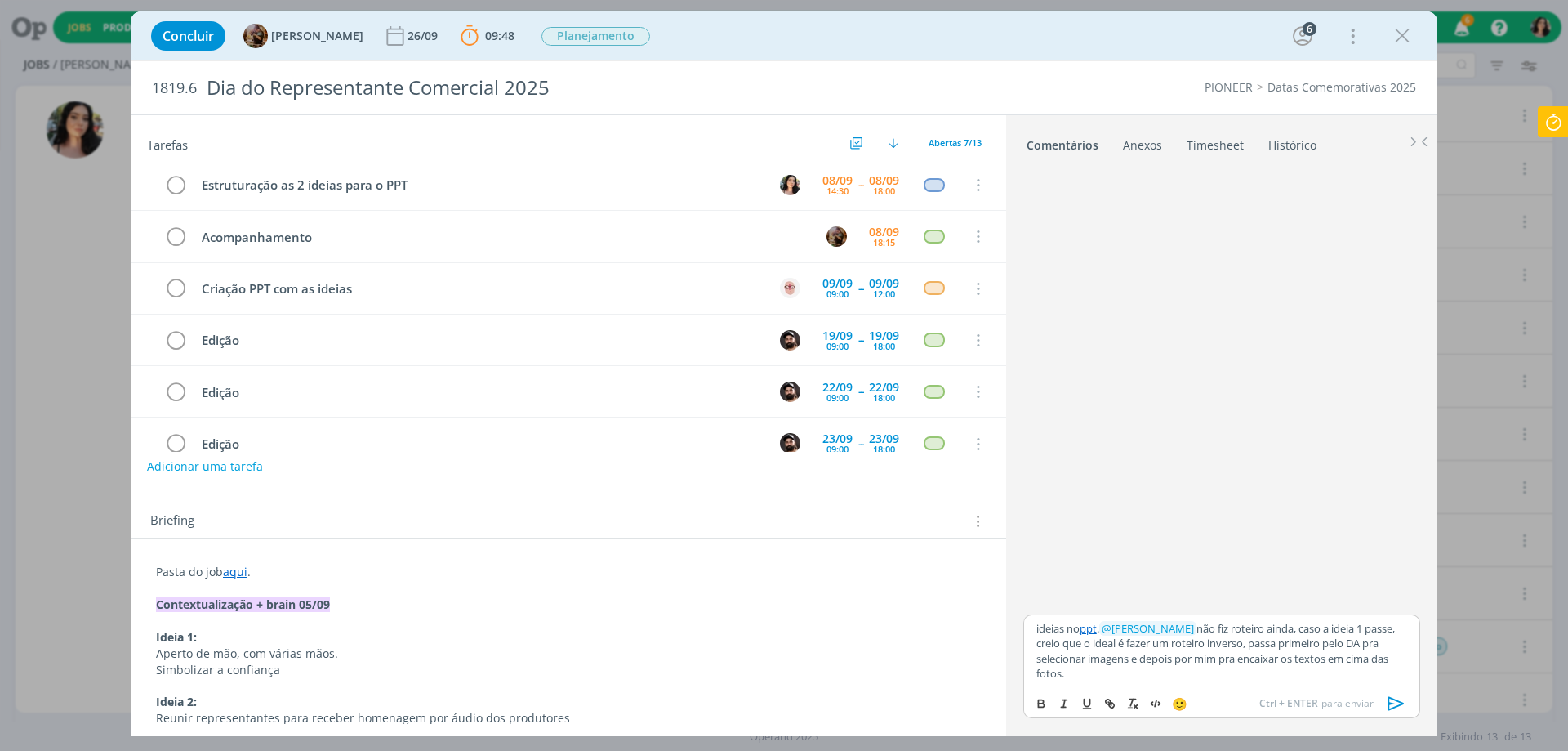
click at [1236, 652] on p "ideias no ppt . ﻿ @ [PERSON_NAME] ﻿ não fiz roteiro ainda, caso a ideia 1 passe…" at bounding box center [1222, 652] width 371 height 61
click at [1051, 647] on p "ideias no ppt . ﻿ @ [PERSON_NAME] ﻿ não fiz roteiro ainda, caso a ideia 1 passe…" at bounding box center [1222, 652] width 371 height 61
drag, startPoint x: 1289, startPoint y: 644, endPoint x: 1297, endPoint y: 637, distance: 10.6
click at [1289, 643] on p "ideias no ppt . ﻿ @ [PERSON_NAME] ﻿ não fiz roteiro ainda, caso a ideia 1 seja …" at bounding box center [1222, 652] width 371 height 61
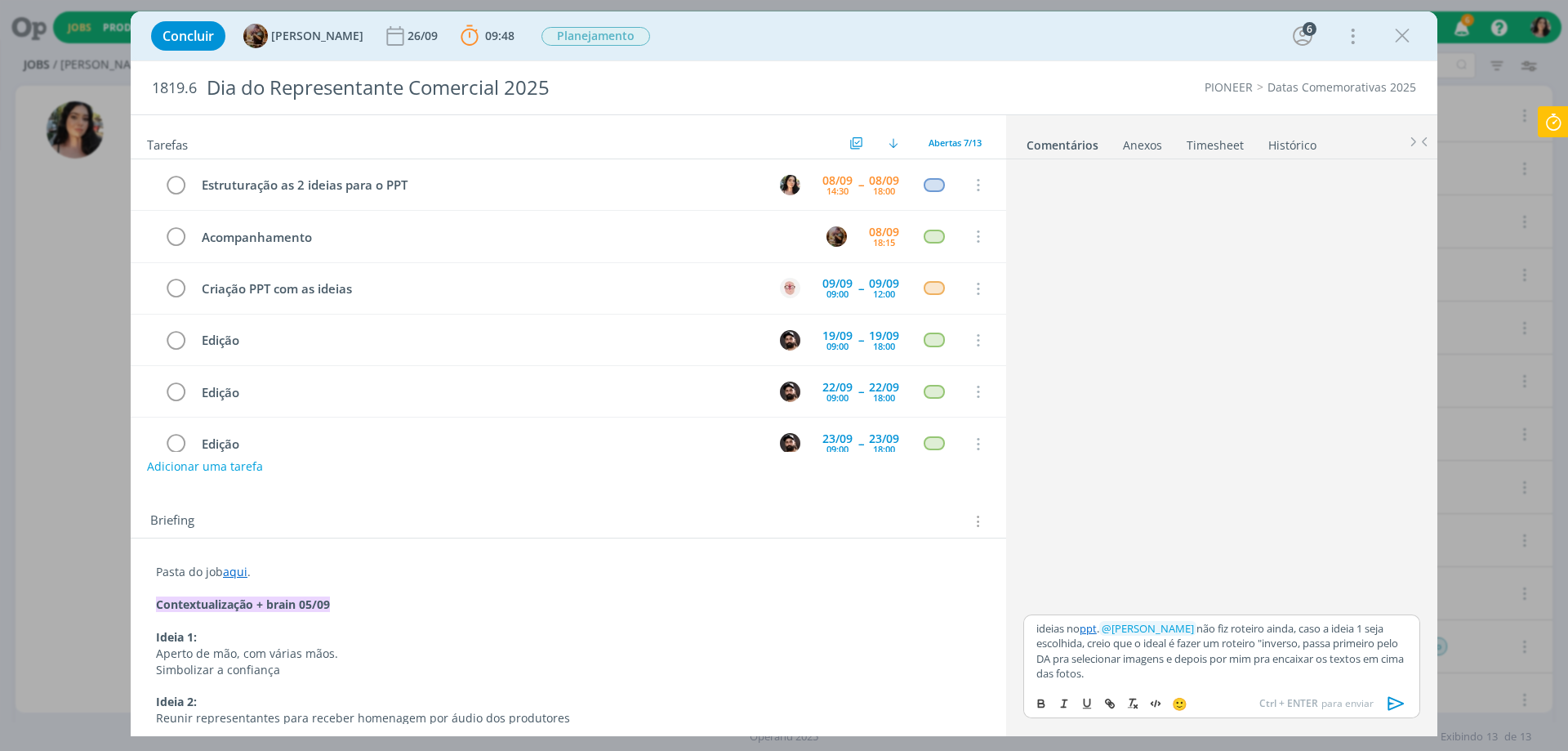
click at [1326, 644] on p "ideias no ppt . ﻿ @ [PERSON_NAME] ﻿ não fiz roteiro ainda, caso a ideia 1 seja …" at bounding box center [1222, 652] width 371 height 61
click at [1145, 671] on p "ideias no ppt . ﻿ @ [PERSON_NAME] ﻿ não fiz roteiro ainda, caso a ideia 1 seja …" at bounding box center [1222, 652] width 371 height 61
click at [1068, 630] on p "ideias no ppt . ﻿ @ [PERSON_NAME] ﻿ não fiz roteiro ainda, caso a ideia 1 seja …" at bounding box center [1222, 652] width 371 height 61
click at [1329, 685] on div "ideias já no ppt . ﻿ @ [PERSON_NAME] ﻿ não fiz roteiro ainda, caso a ideia 1 se…" at bounding box center [1221, 651] width 397 height 73
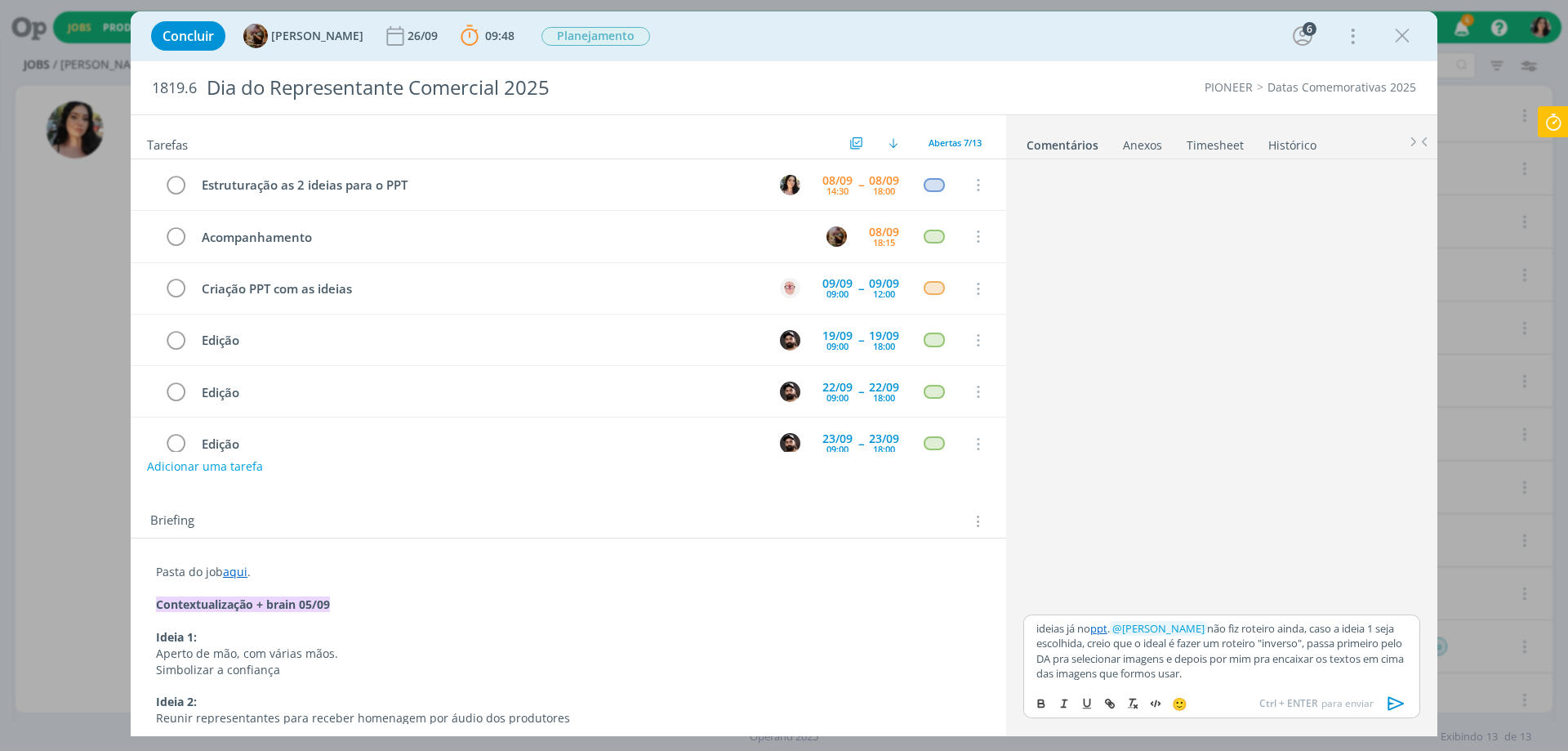
click at [1297, 675] on p "ideias já no ppt . ﻿ @ [PERSON_NAME] ﻿ não fiz roteiro ainda, caso a ideia 1 se…" at bounding box center [1222, 652] width 371 height 61
click at [1265, 606] on p "ideias já no ppt . ﻿ @ [PERSON_NAME] ﻿ não fiz roteiro ainda, caso a ideia 1 se…" at bounding box center [1222, 643] width 371 height 75
click at [1400, 706] on icon "dialog" at bounding box center [1397, 703] width 16 height 14
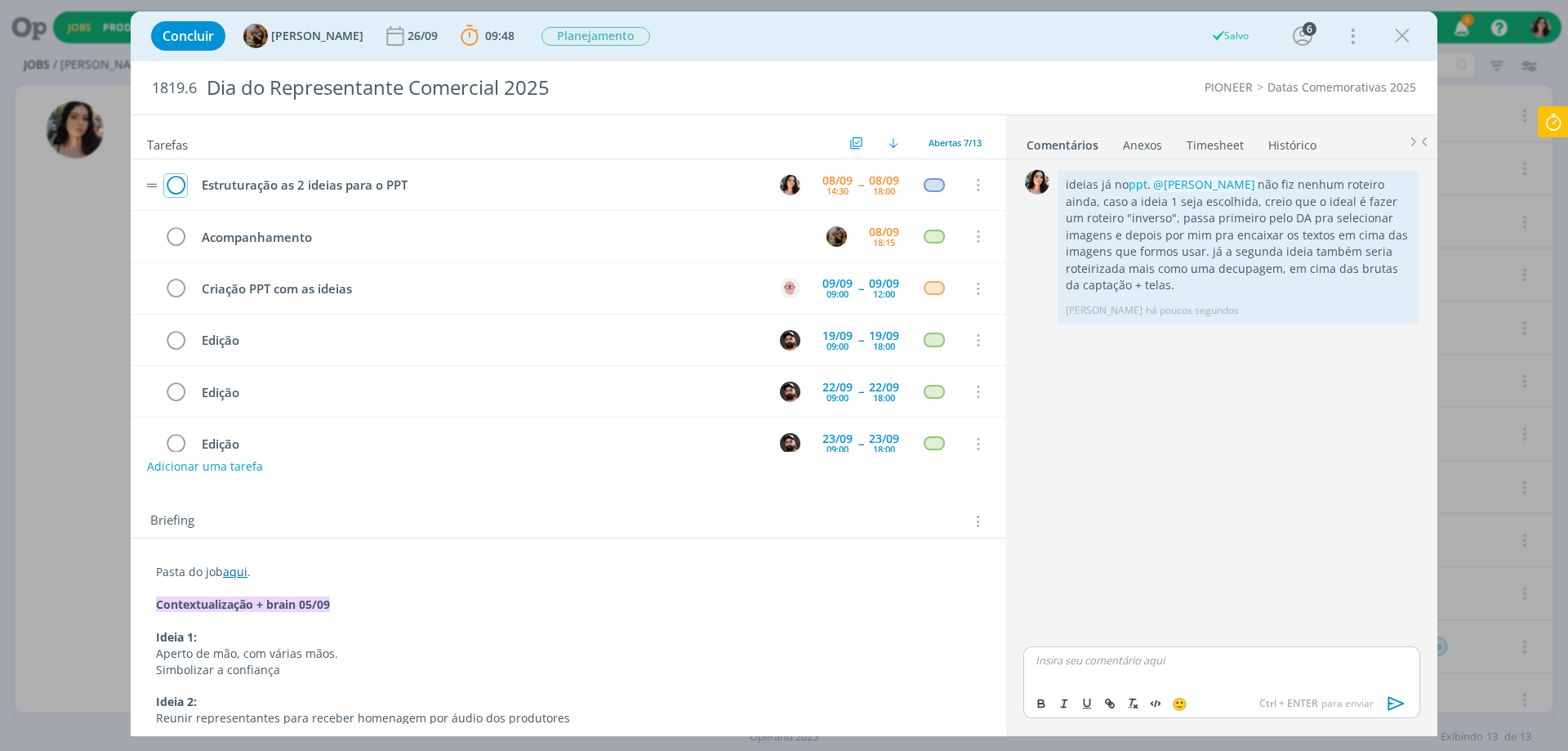
click at [182, 188] on icon "dialog" at bounding box center [175, 186] width 23 height 25
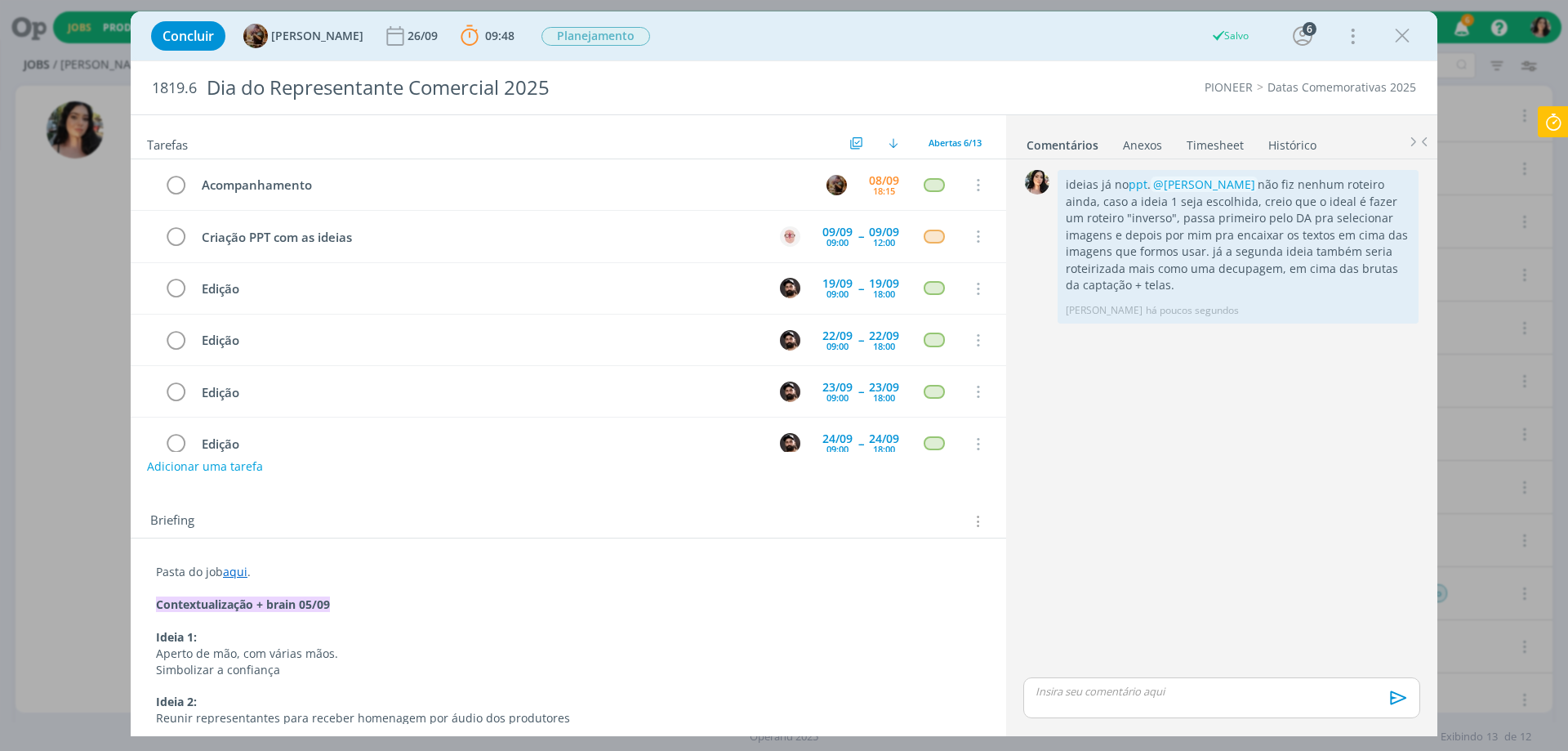
click at [1547, 134] on icon at bounding box center [1553, 122] width 29 height 32
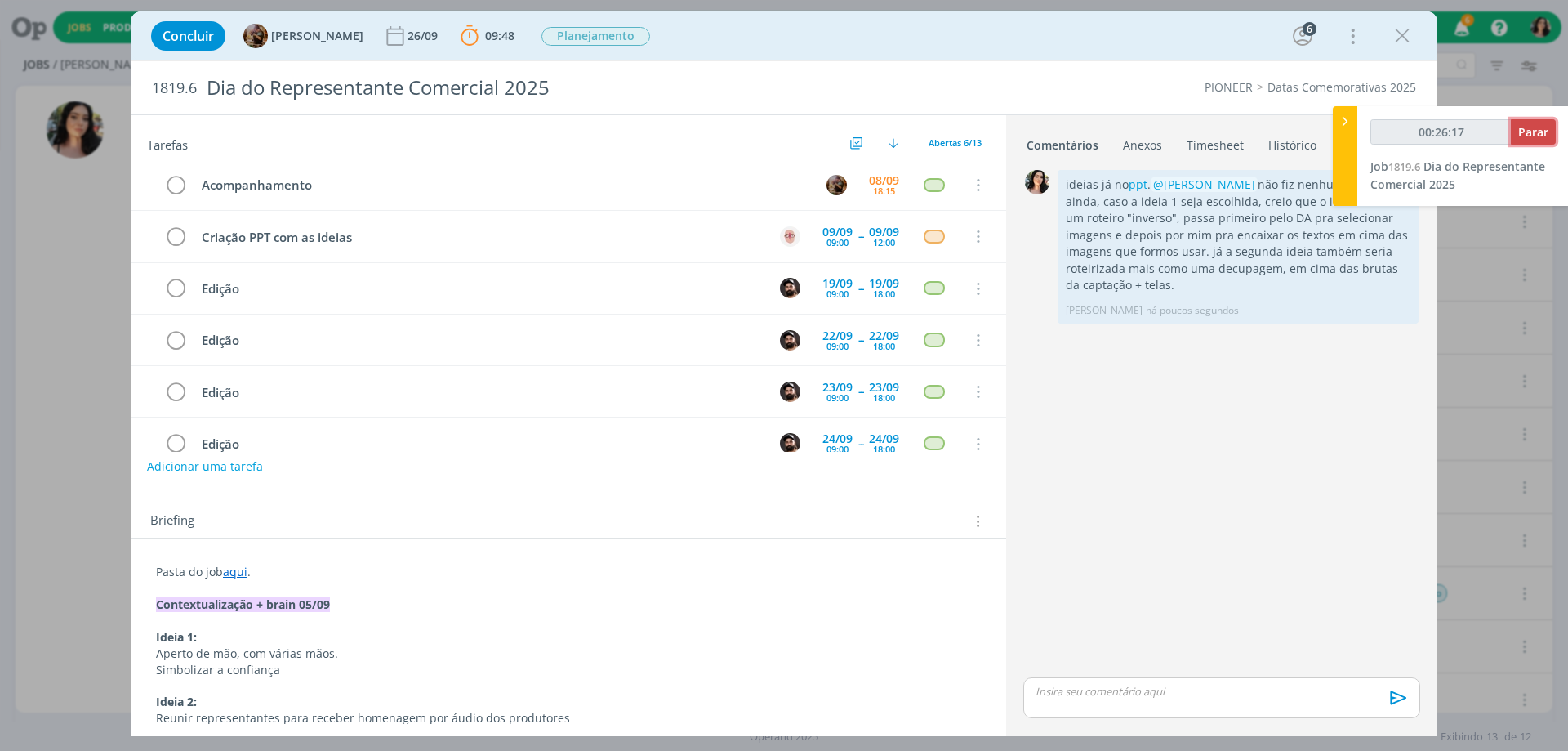
click at [1541, 134] on span "Parar" at bounding box center [1534, 132] width 30 height 15
type input "00:27:00"
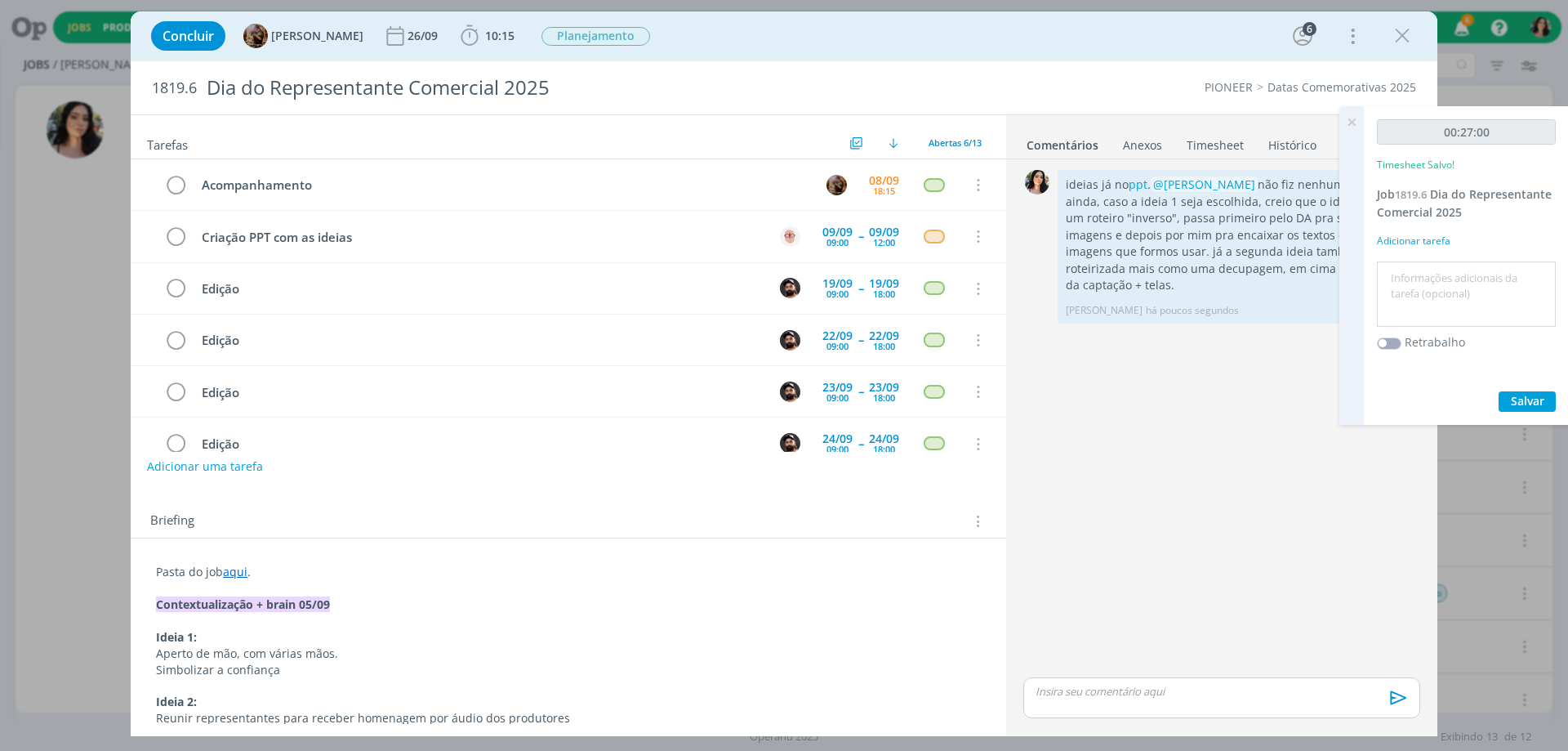
click at [1197, 140] on link "Timesheet" at bounding box center [1216, 141] width 59 height 24
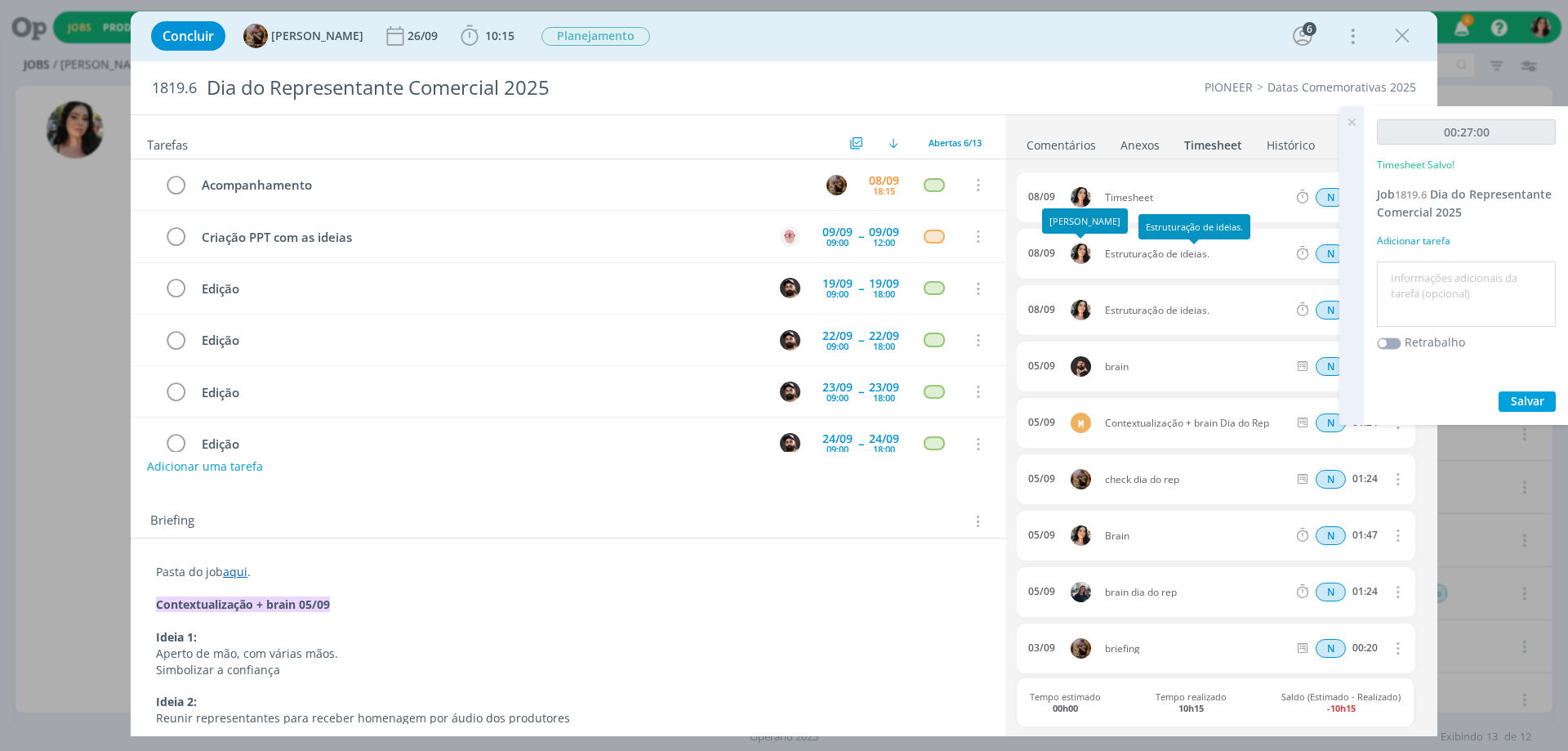
drag, startPoint x: 1242, startPoint y: 259, endPoint x: 1085, endPoint y: 259, distance: 157.0
click at [1085, 259] on div "08/09 Estruturação de ideias. N 01:18 Excluir Editar" at bounding box center [1216, 254] width 399 height 50
copy div "Estruturação de ideias."
click at [1412, 295] on textarea at bounding box center [1467, 294] width 170 height 58
paste textarea "Estruturação de ideias."
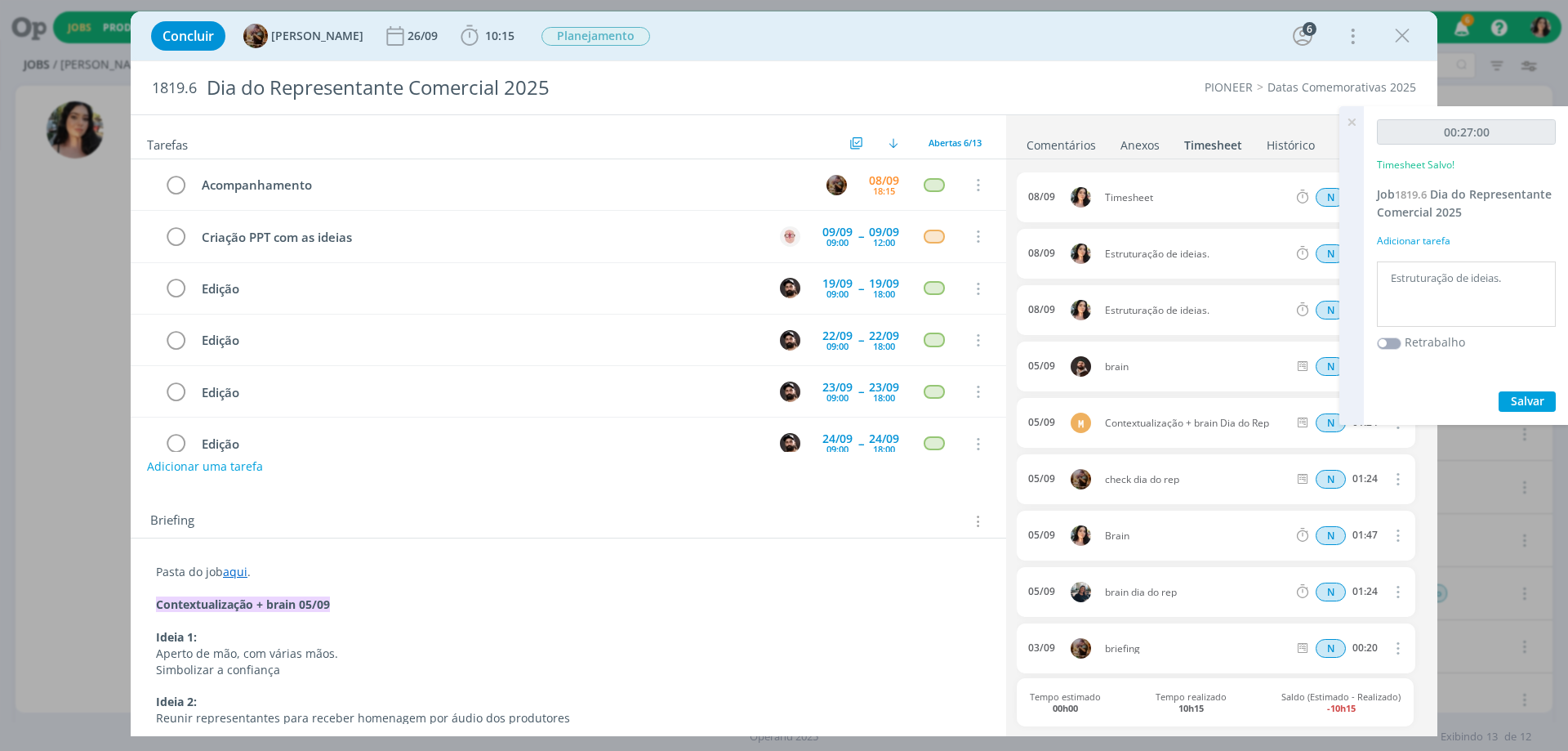
click at [1410, 269] on textarea "Estruturação de ideias." at bounding box center [1467, 294] width 170 height 58
type textarea "Estruturação de ideias."
click at [1527, 394] on span "Salvar" at bounding box center [1527, 401] width 33 height 15
click at [1081, 138] on link "Comentários" at bounding box center [1061, 141] width 71 height 24
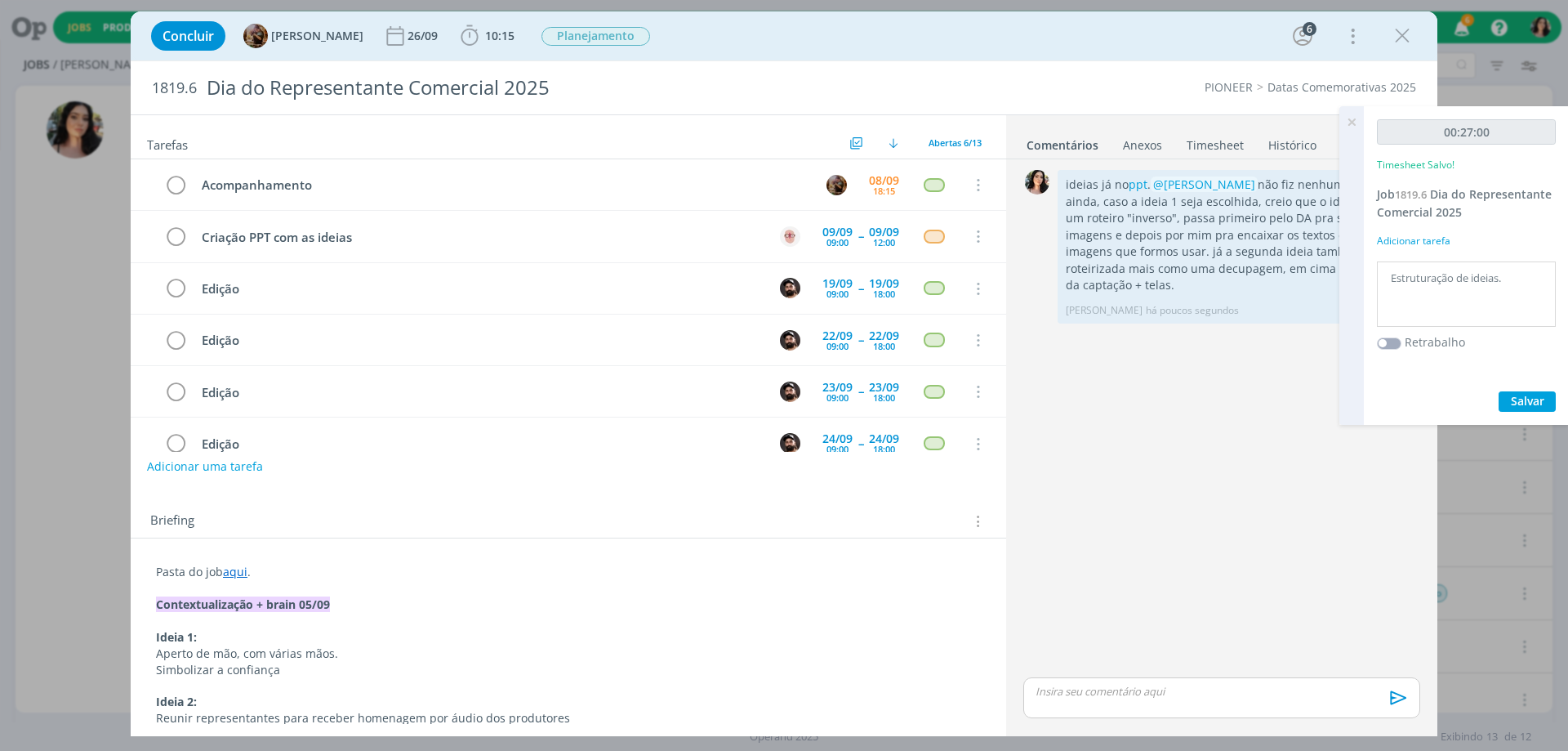
click at [1355, 121] on icon at bounding box center [1351, 122] width 29 height 32
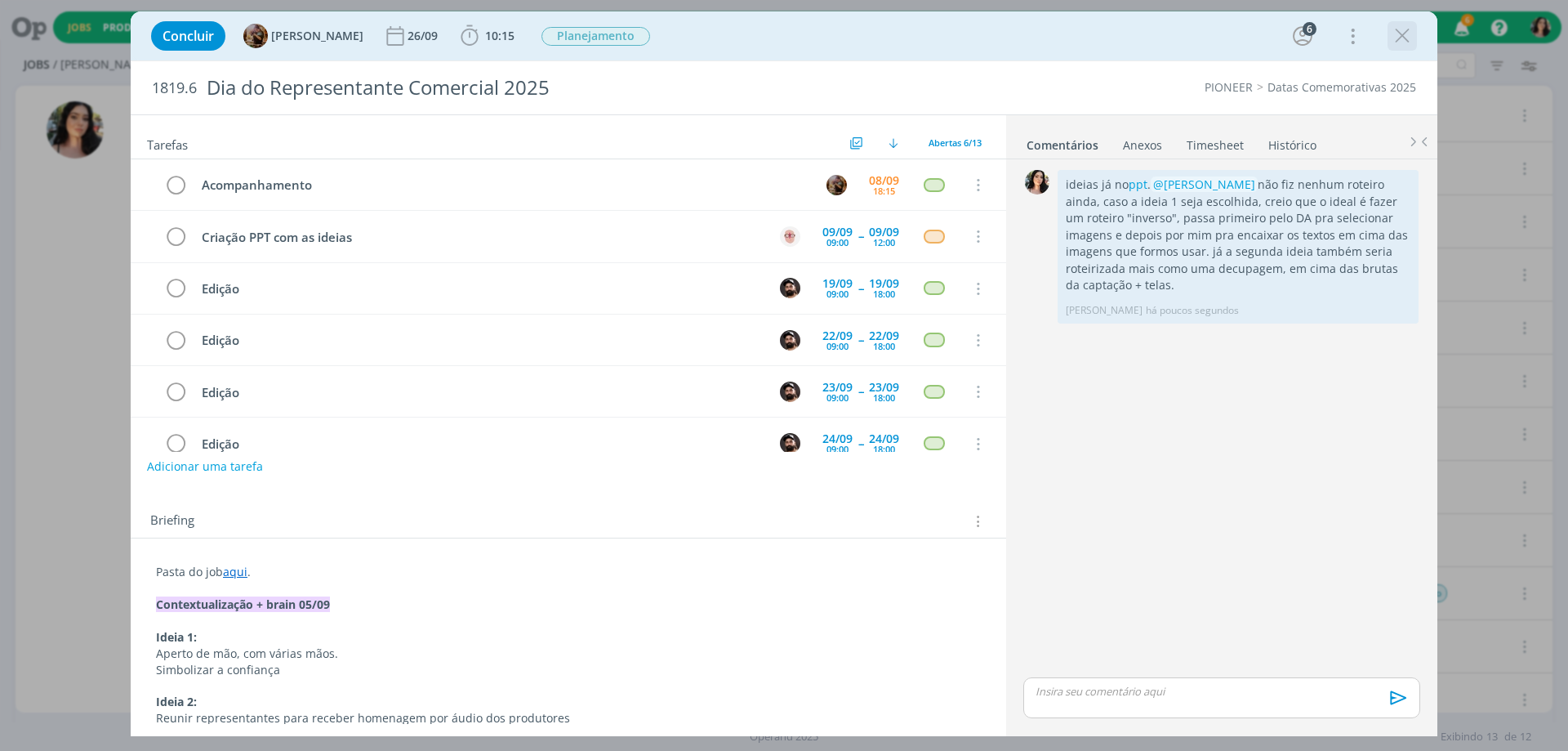
click at [1407, 40] on icon "dialog" at bounding box center [1402, 36] width 25 height 25
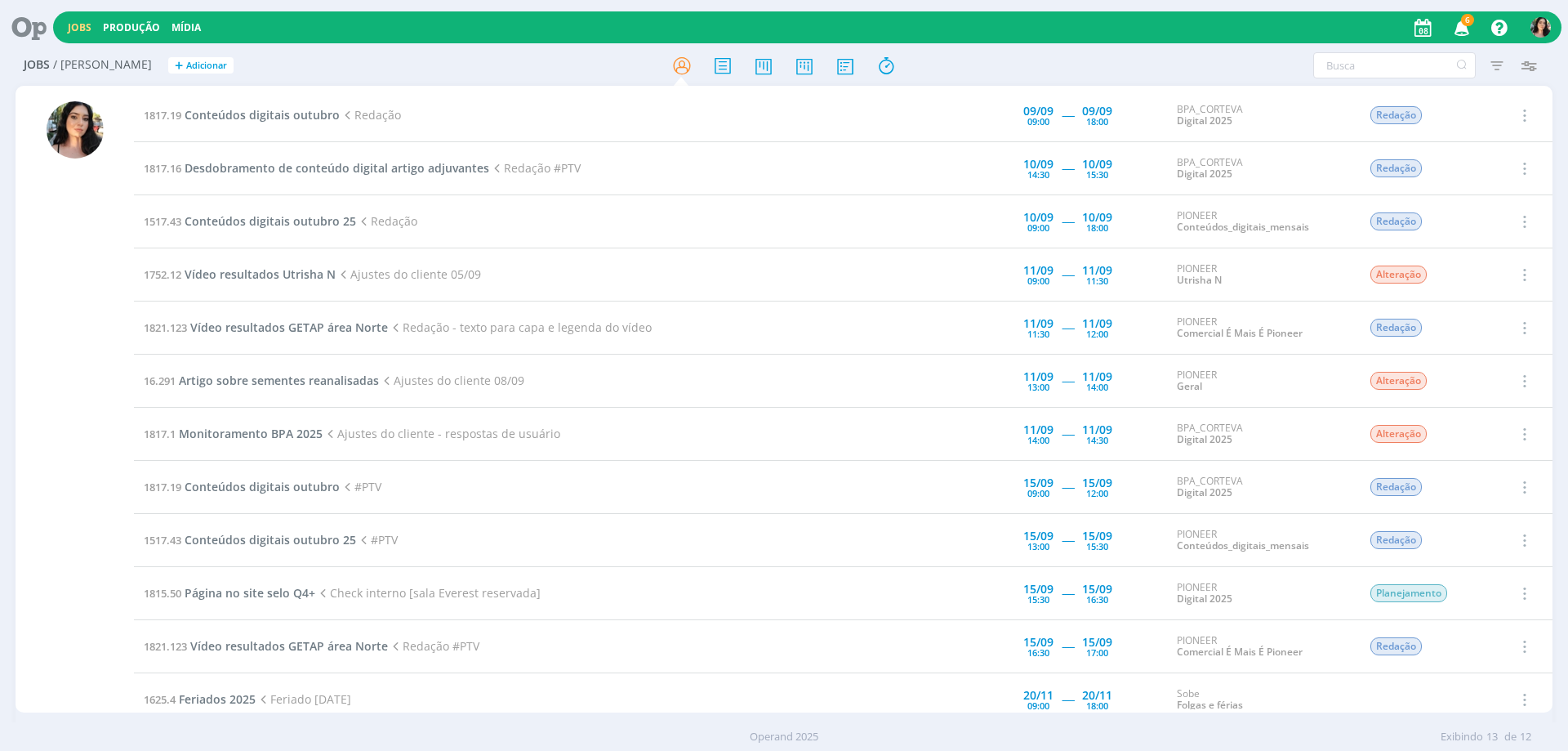
click at [1463, 29] on icon "button" at bounding box center [1463, 27] width 28 height 27
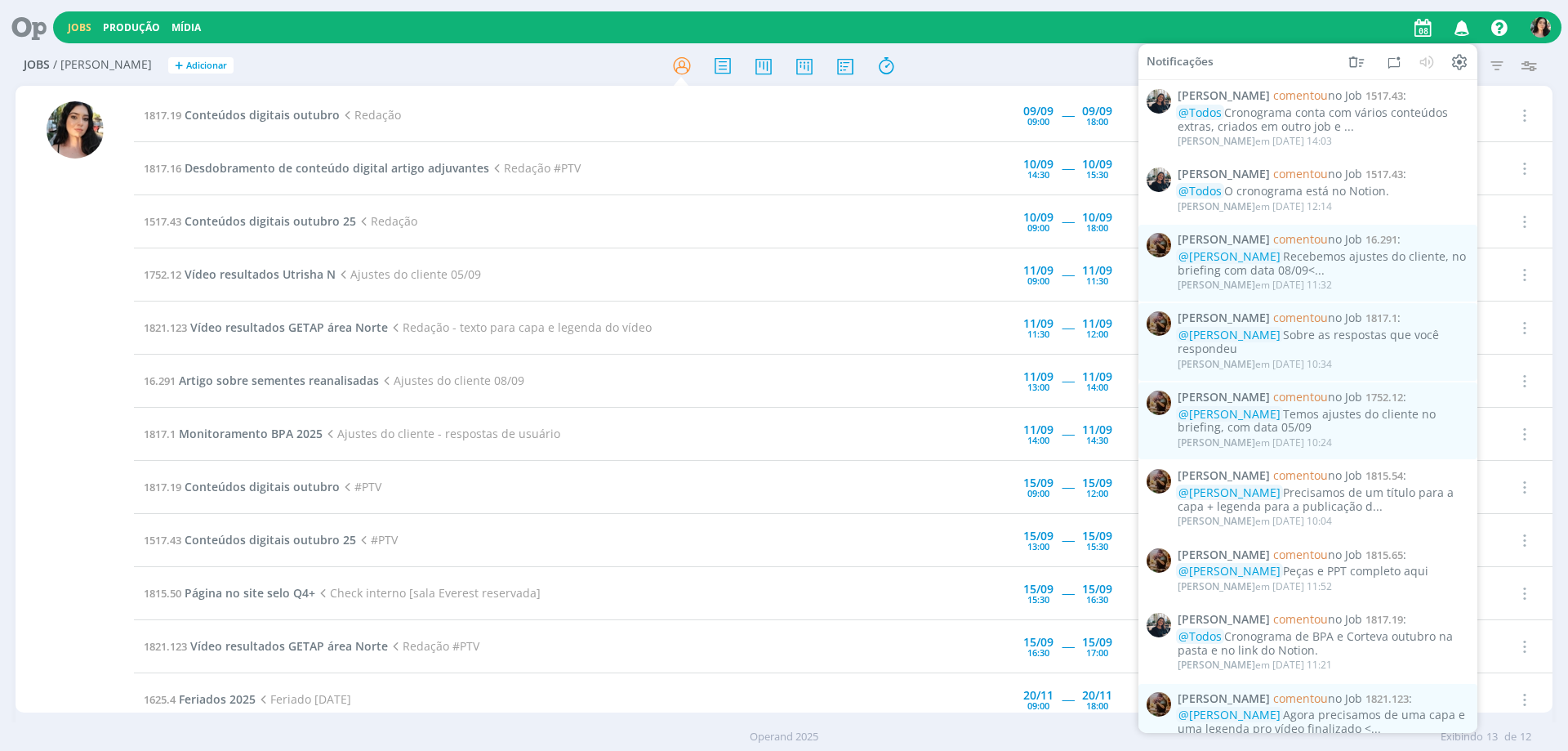
click at [981, 50] on div at bounding box center [783, 64] width 512 height 29
